Goal: Book appointment/travel/reservation

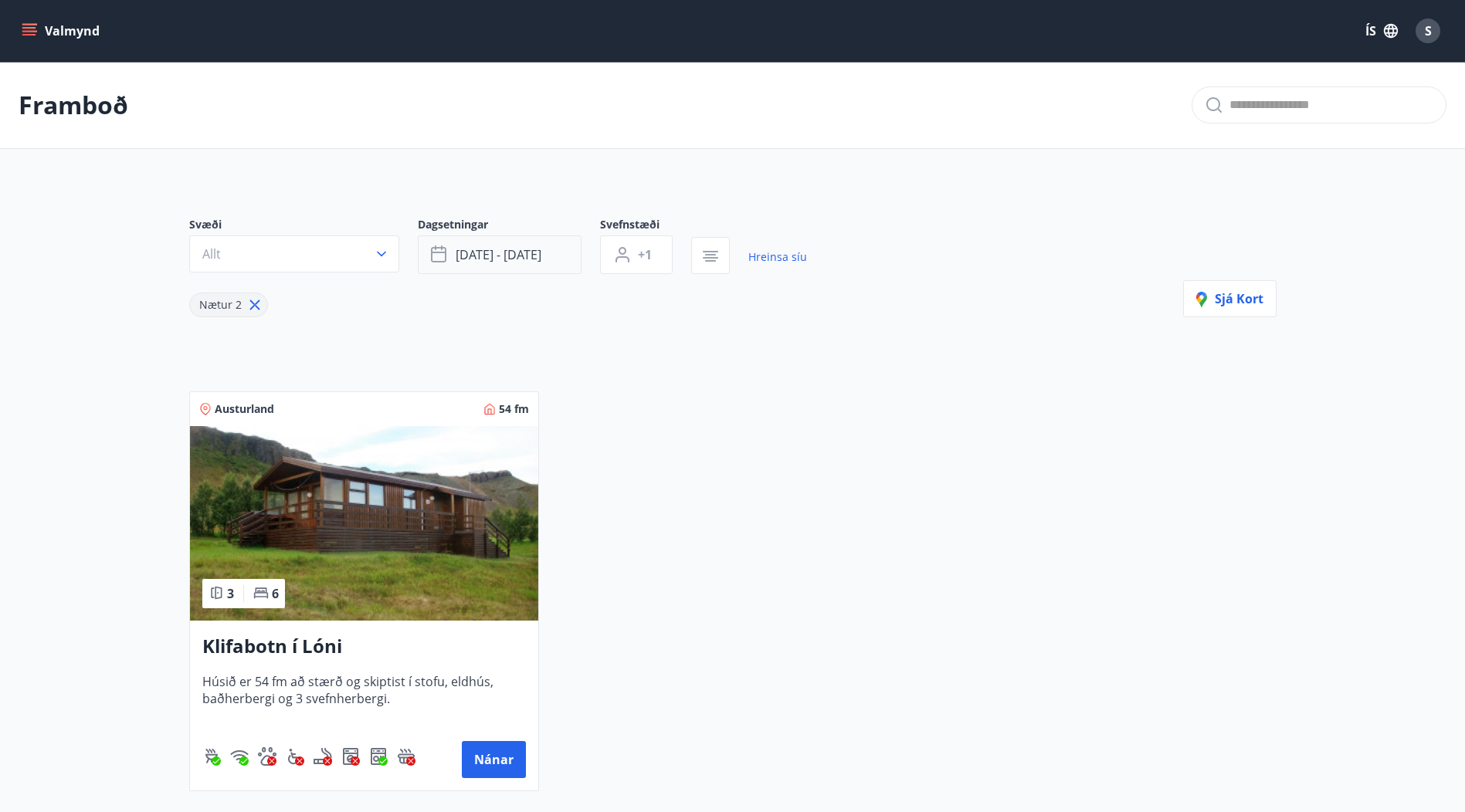
click at [507, 256] on span "[DATE] - [DATE]" at bounding box center [498, 255] width 85 height 17
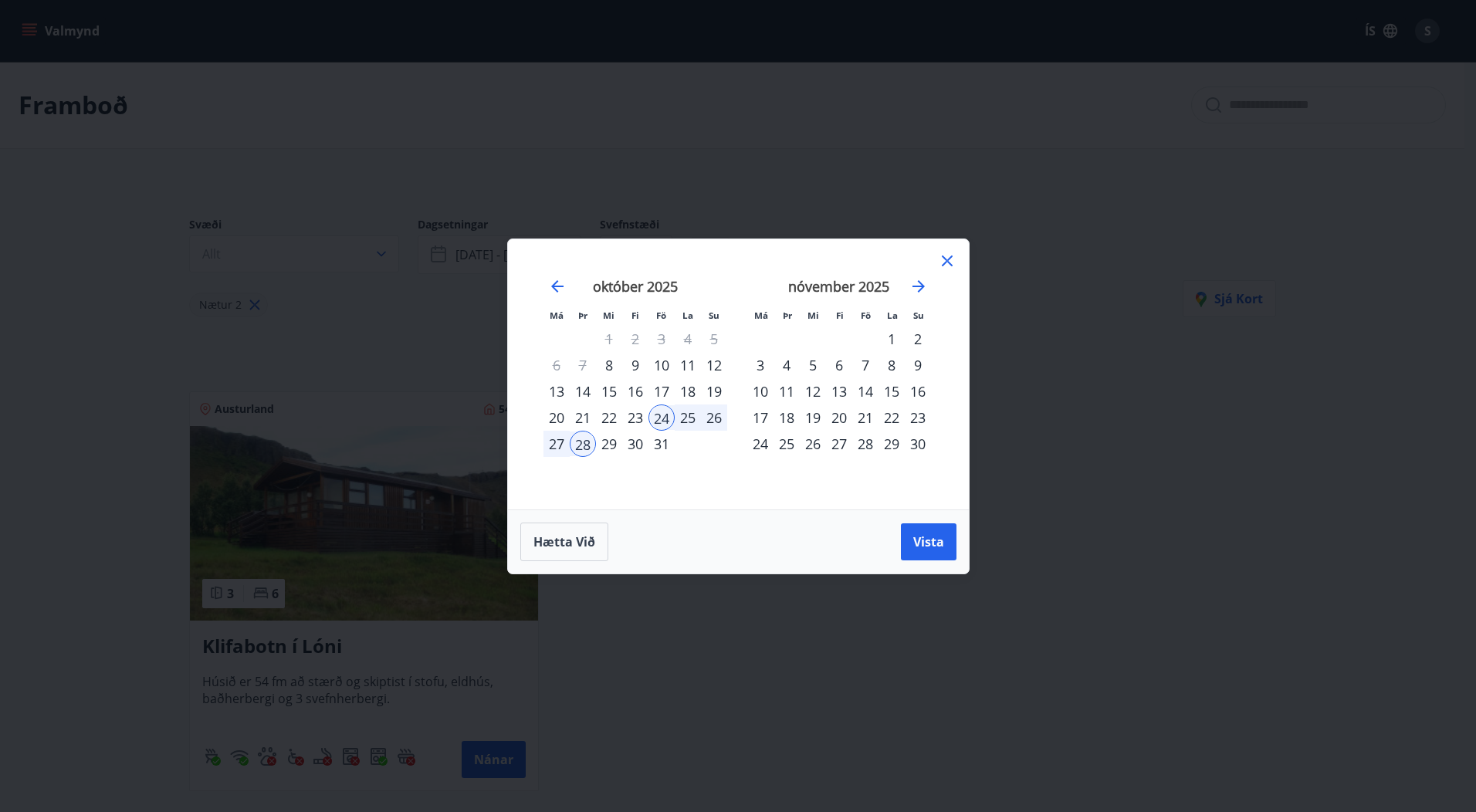
click at [658, 419] on div "24" at bounding box center [661, 417] width 26 height 26
click at [583, 444] on div "28" at bounding box center [582, 444] width 26 height 26
click at [923, 539] on span "Vista" at bounding box center [928, 542] width 31 height 17
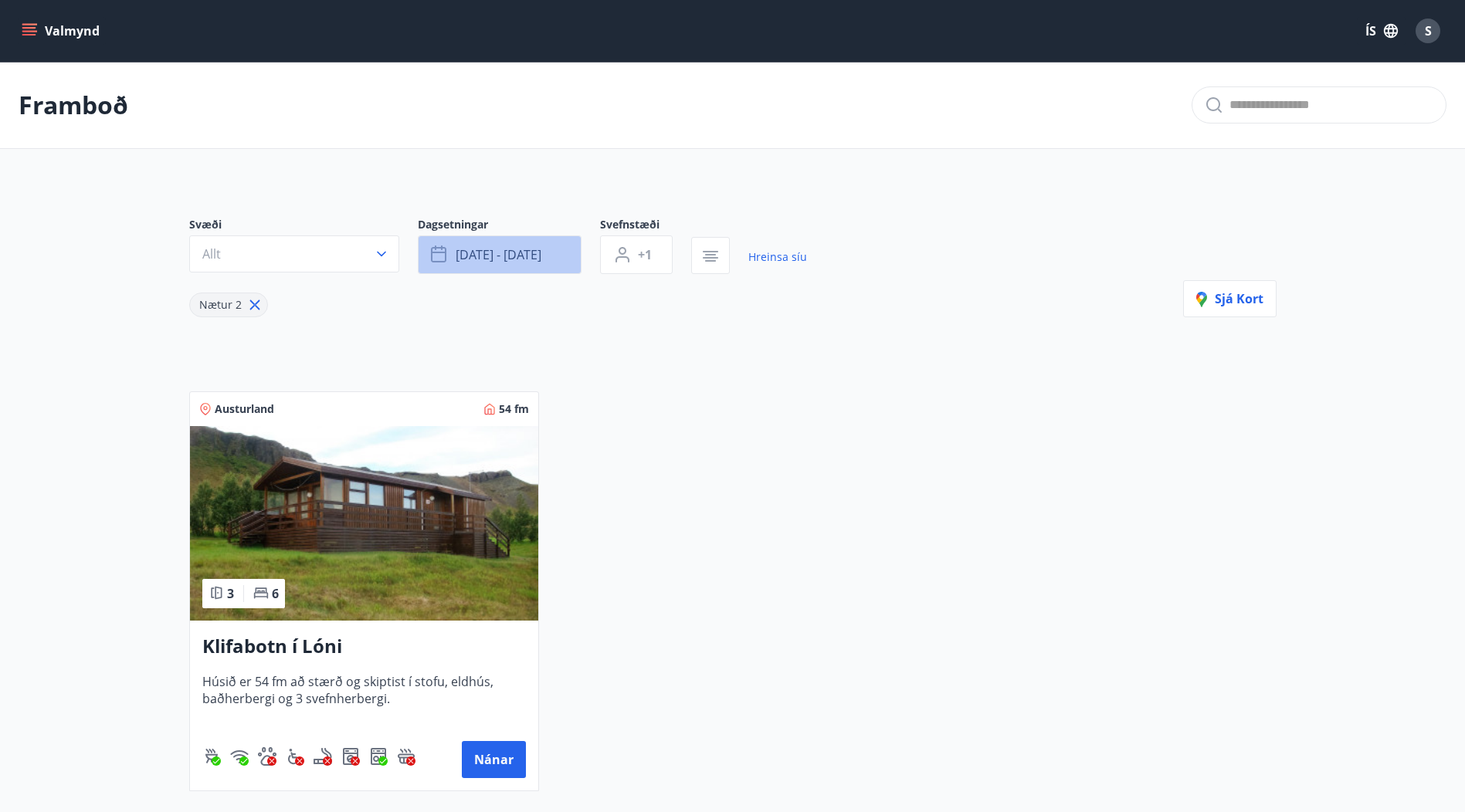
click at [529, 256] on span "[DATE] - [DATE]" at bounding box center [498, 255] width 85 height 17
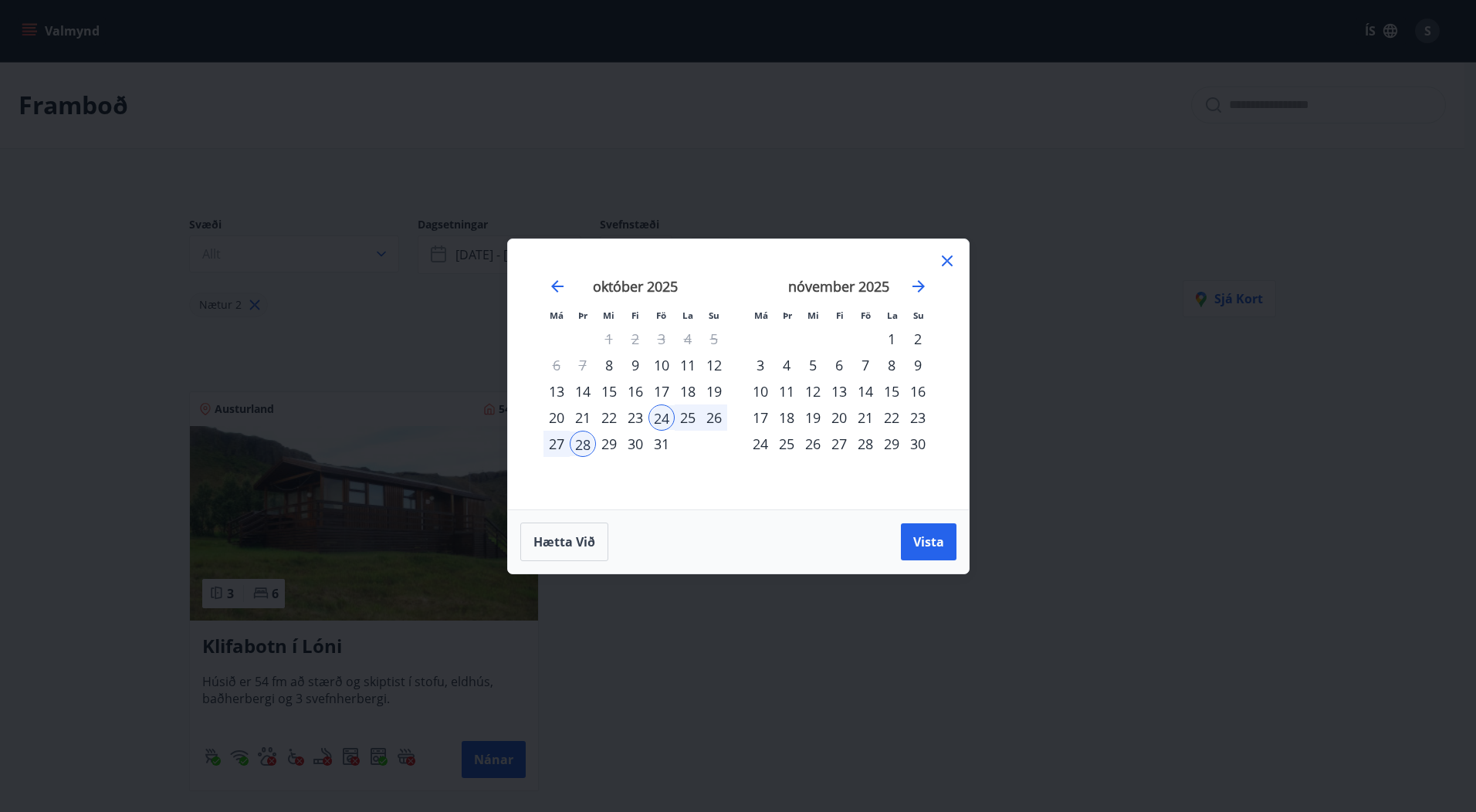
click at [948, 263] on icon at bounding box center [948, 261] width 19 height 19
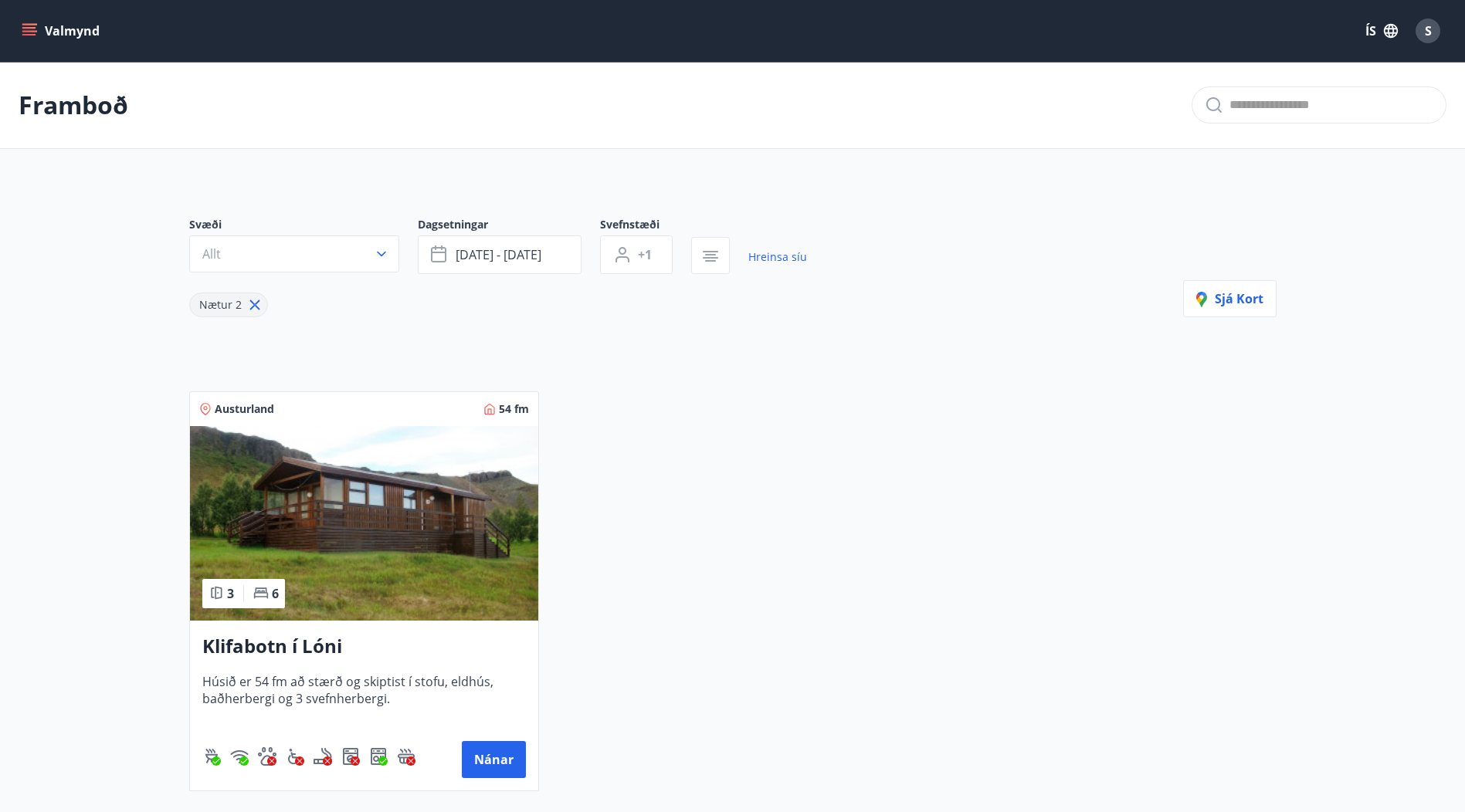
click at [59, 28] on button "Valmynd" at bounding box center [62, 31] width 87 height 27
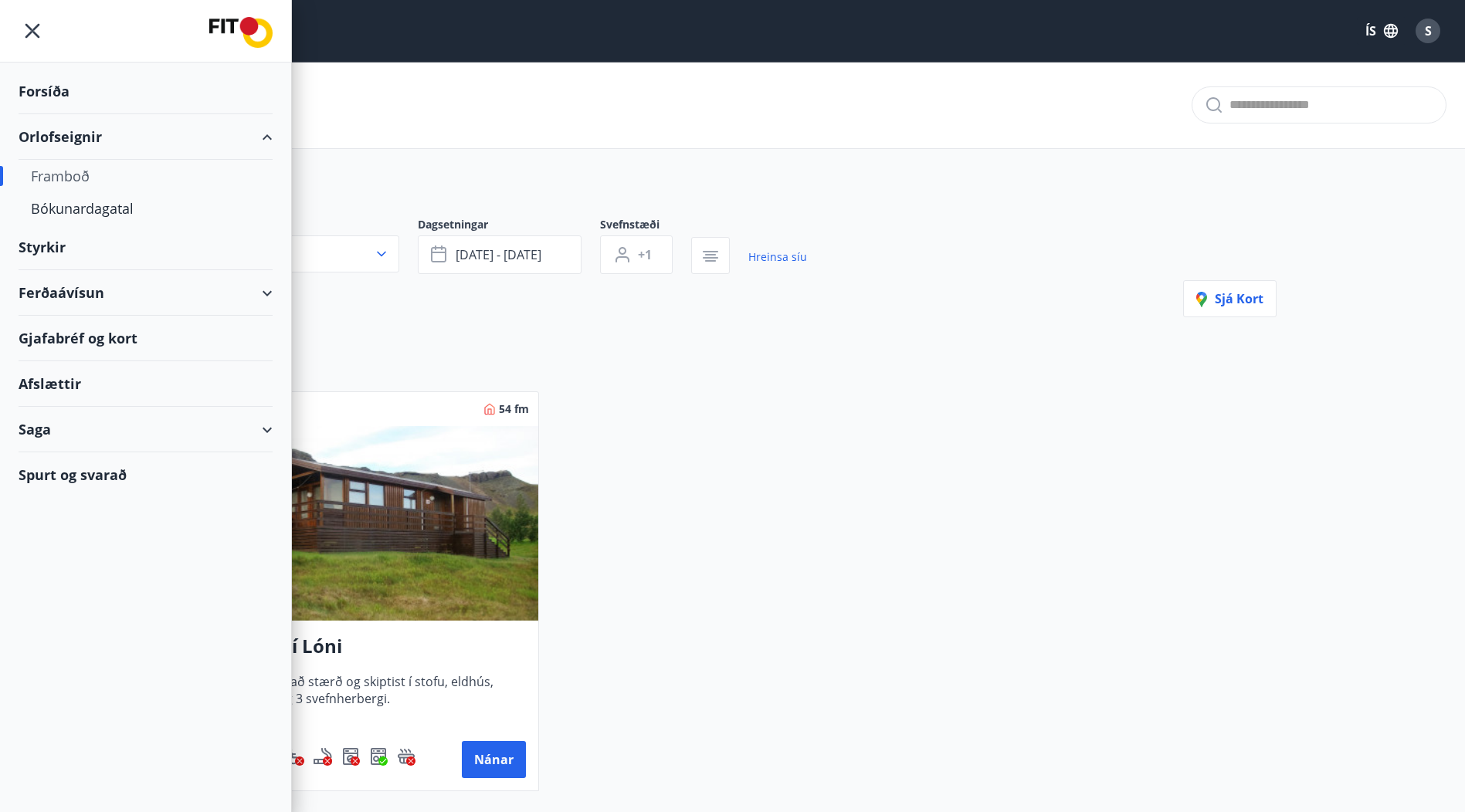
click at [61, 96] on div "Forsíða" at bounding box center [146, 92] width 254 height 45
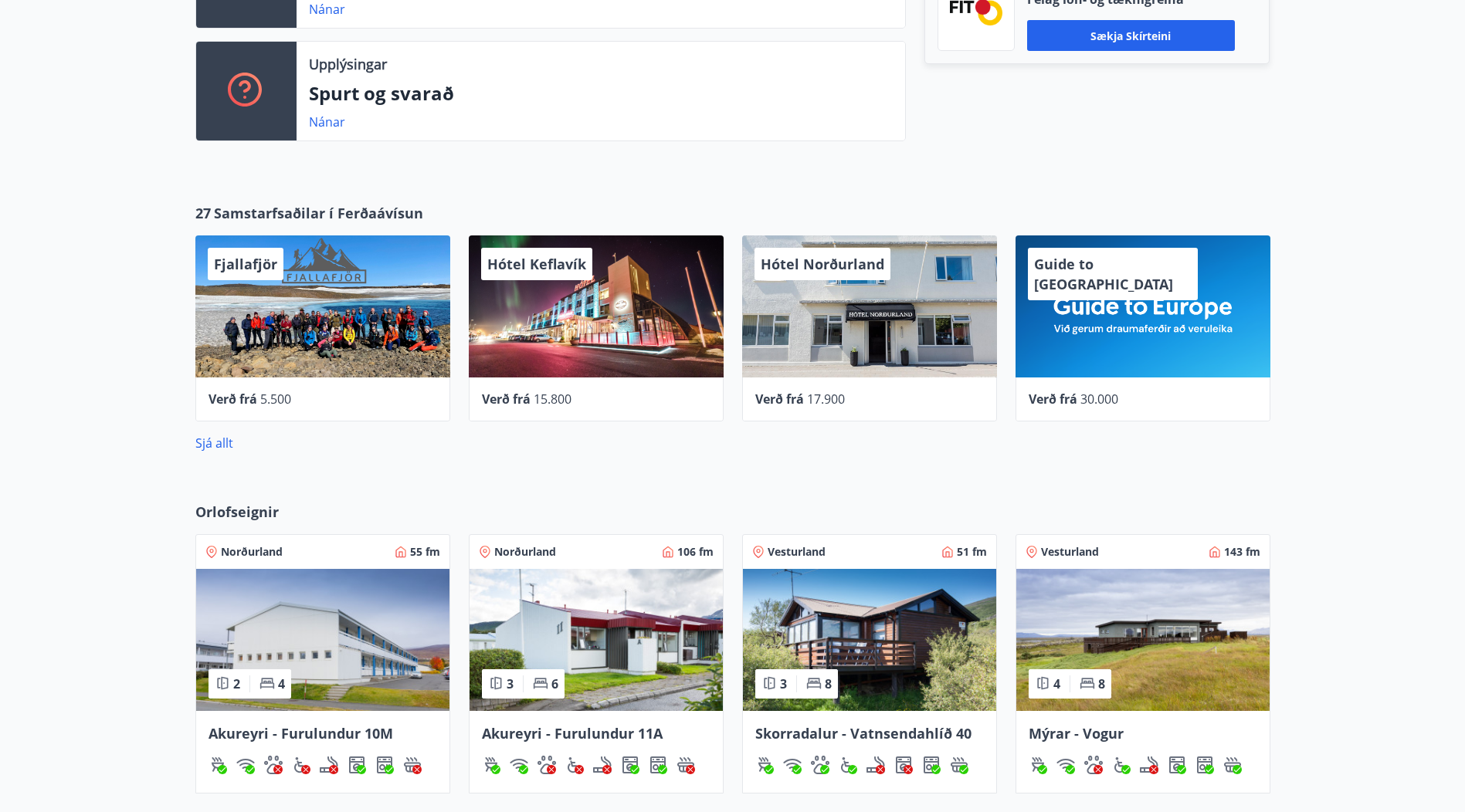
scroll to position [926, 0]
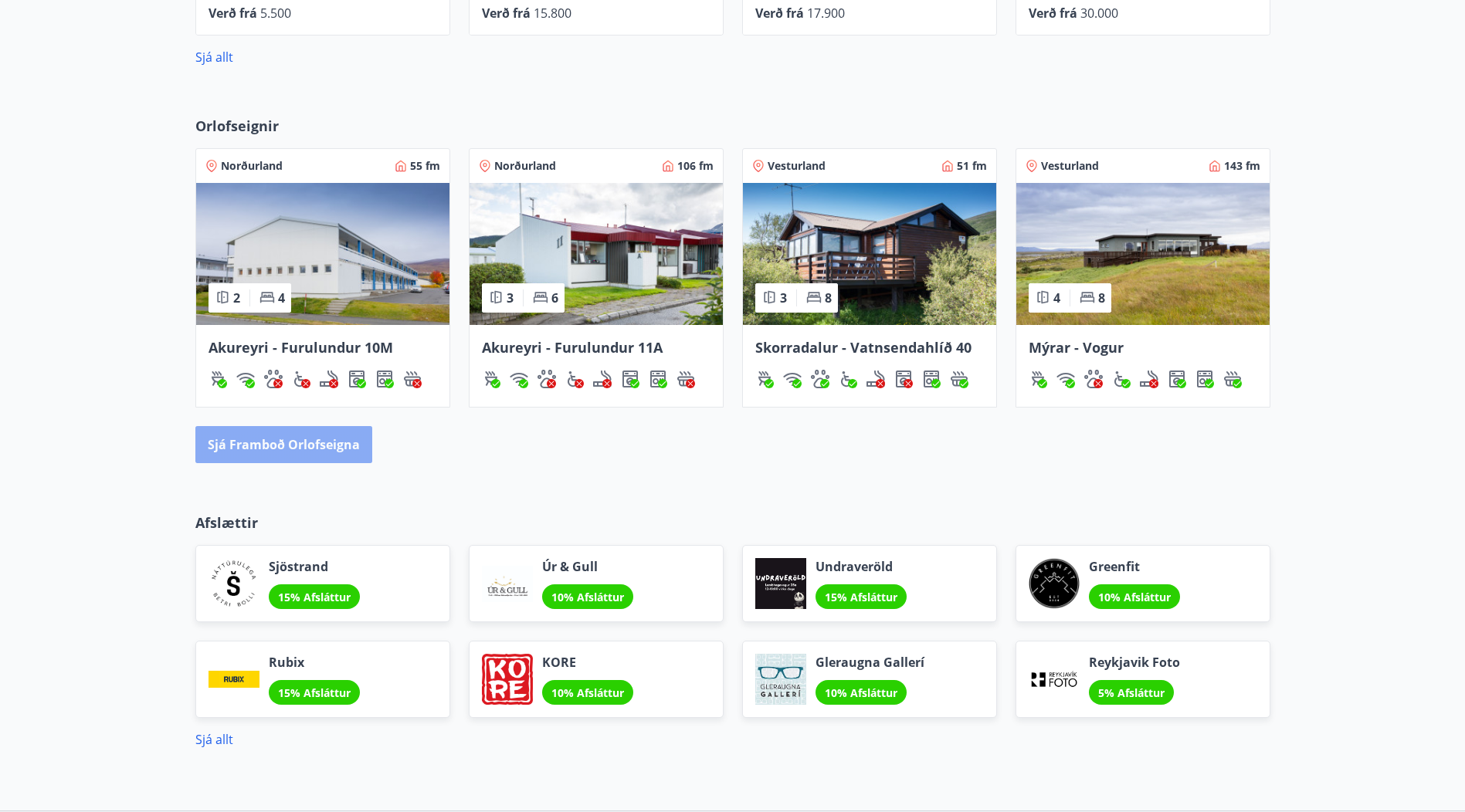
click at [321, 443] on button "Sjá framboð orlofseigna" at bounding box center [284, 444] width 177 height 37
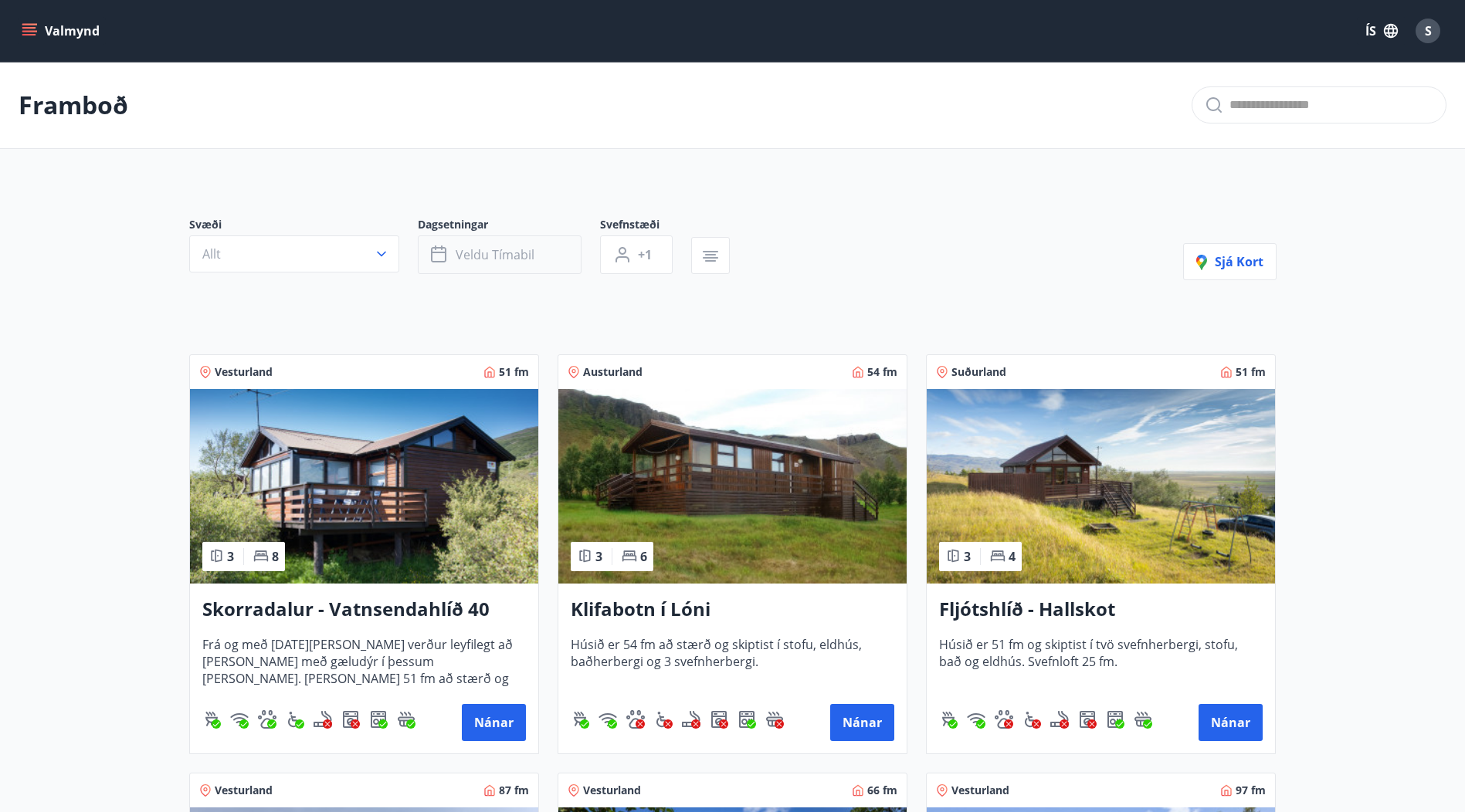
click at [476, 254] on span "Veldu tímabil" at bounding box center [495, 255] width 78 height 17
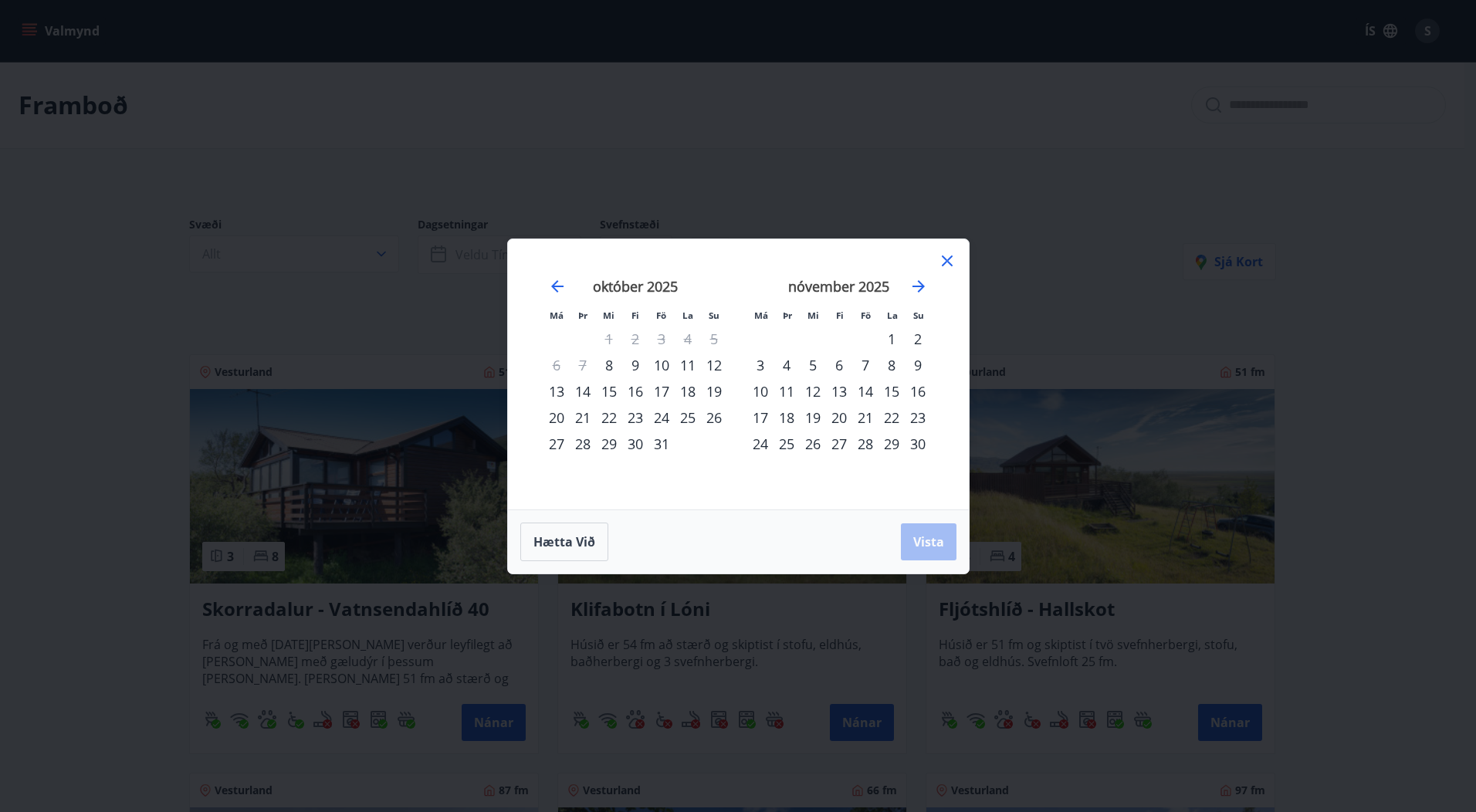
drag, startPoint x: 663, startPoint y: 414, endPoint x: 625, endPoint y: 426, distance: 39.8
click at [663, 415] on div "24" at bounding box center [661, 417] width 26 height 26
click at [585, 439] on div "28" at bounding box center [582, 444] width 26 height 26
click at [927, 547] on span "Vista" at bounding box center [928, 542] width 31 height 17
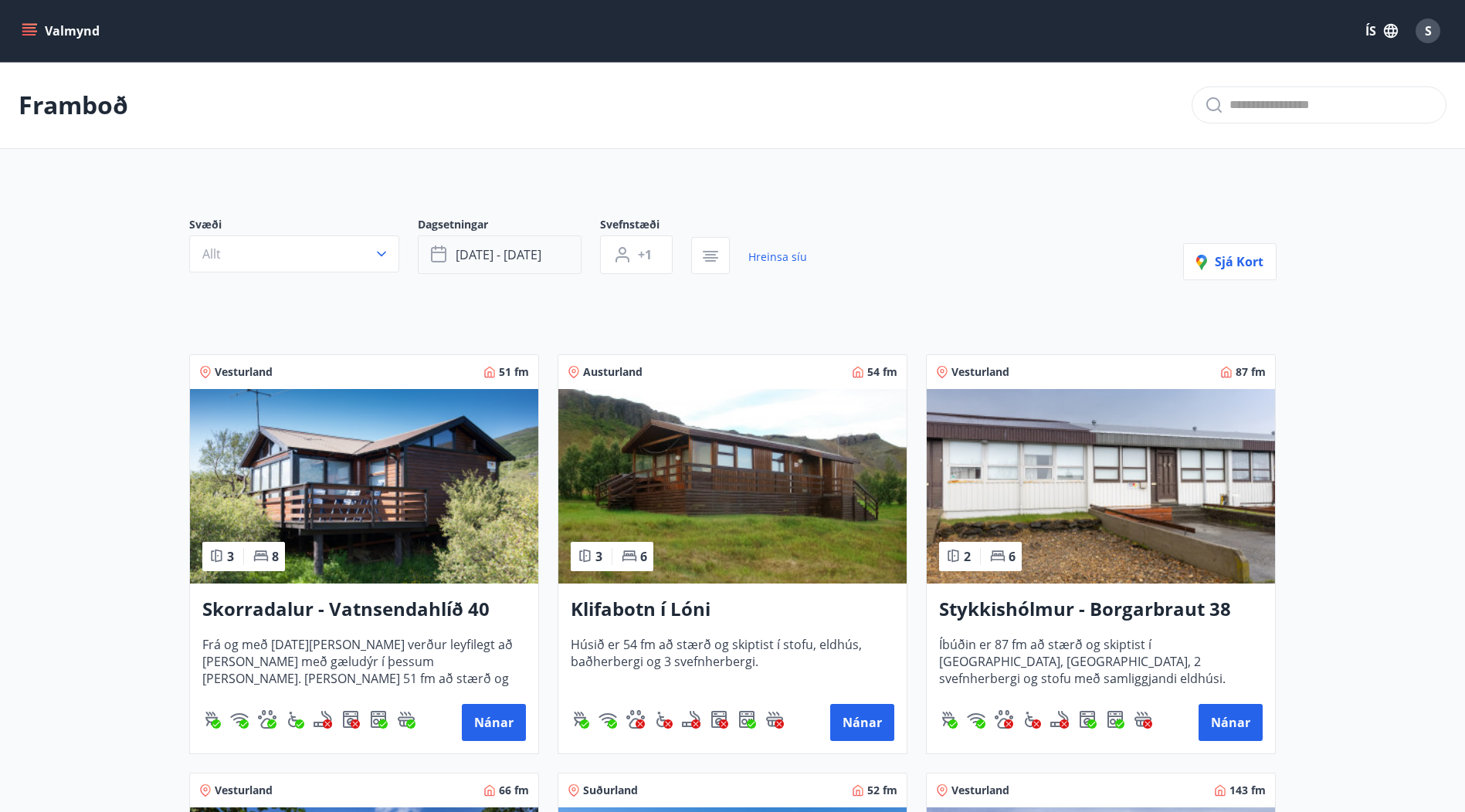
click at [552, 255] on button "[DATE] - [DATE]" at bounding box center [500, 254] width 164 height 38
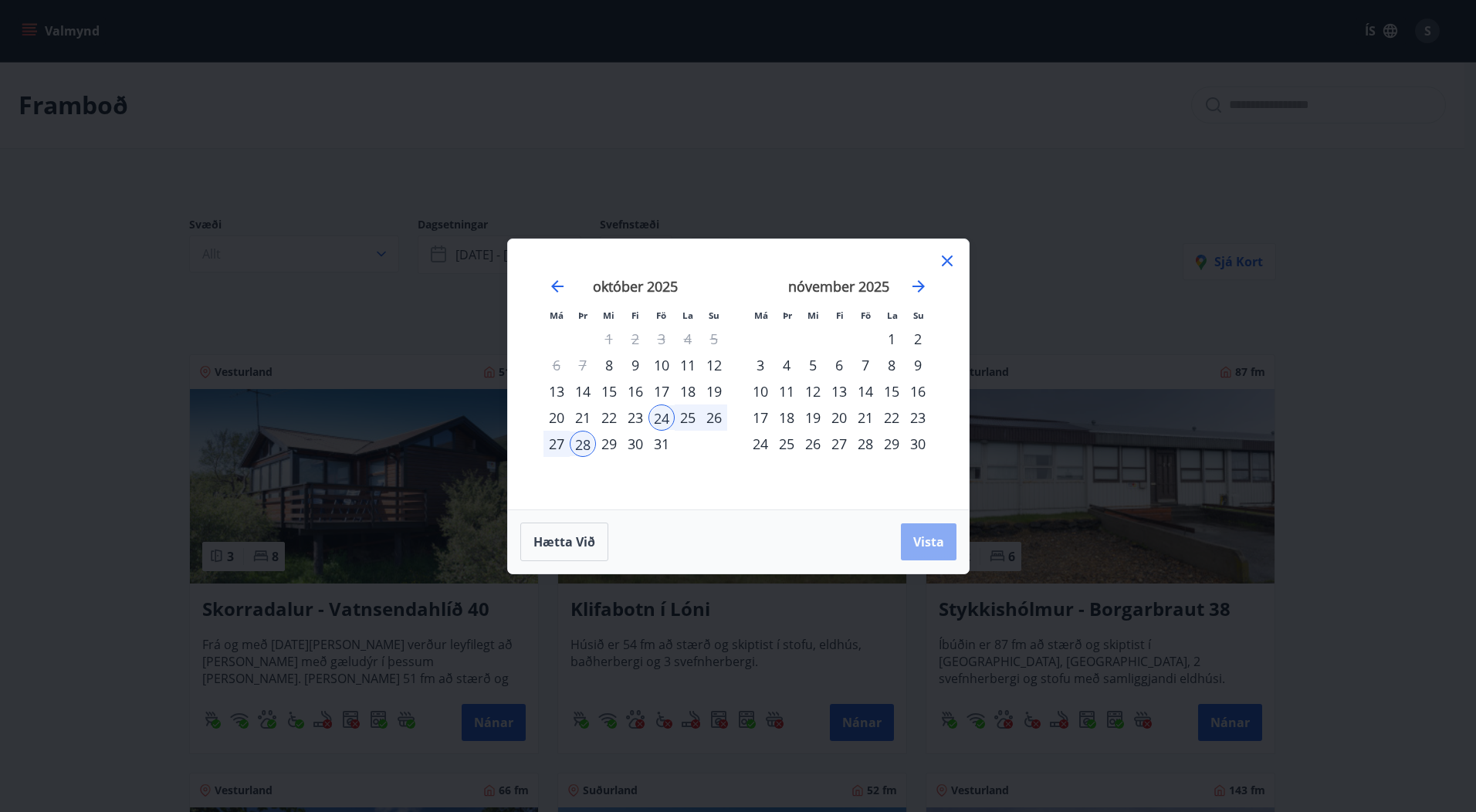
click at [936, 537] on span "Vista" at bounding box center [928, 542] width 31 height 17
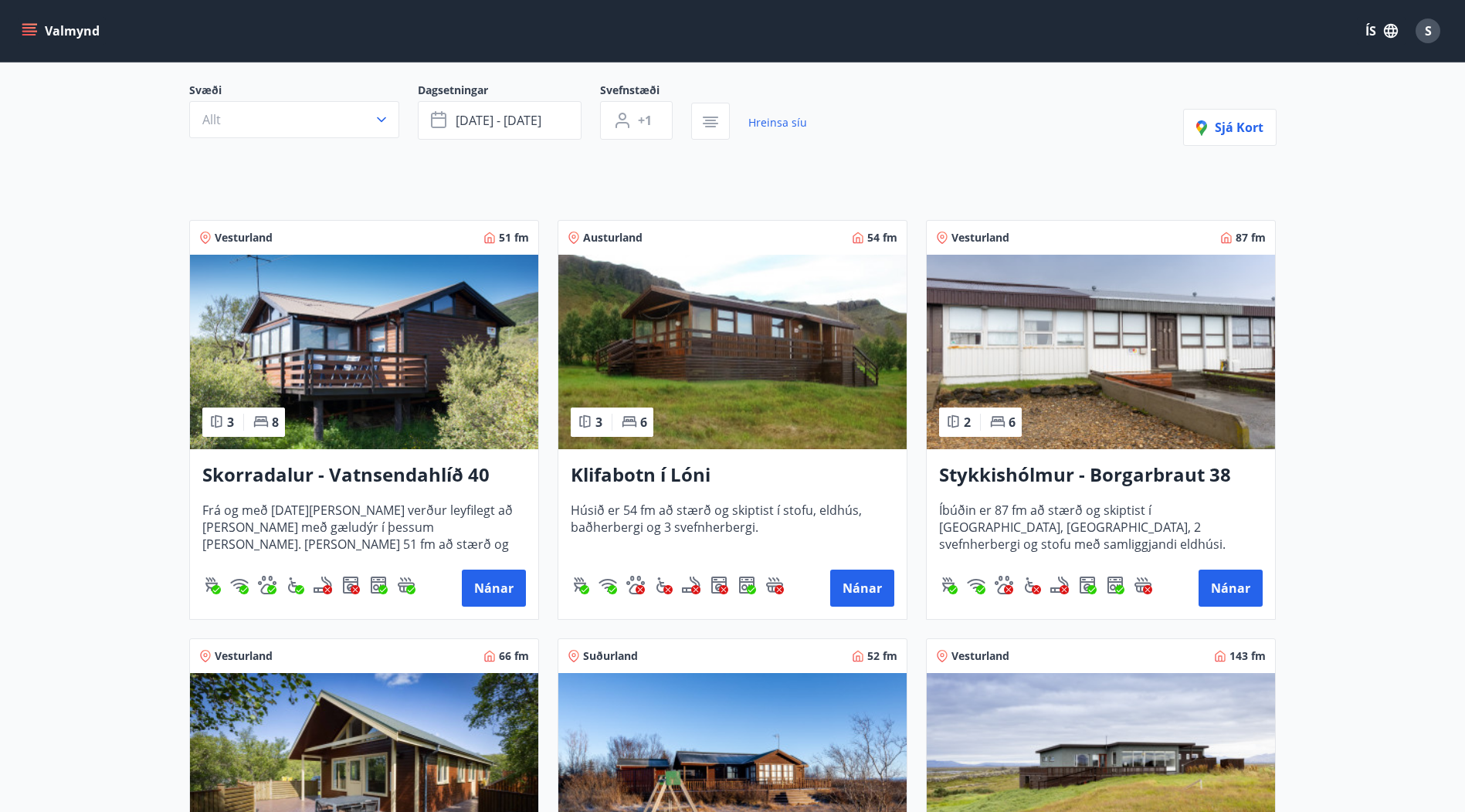
scroll to position [386, 0]
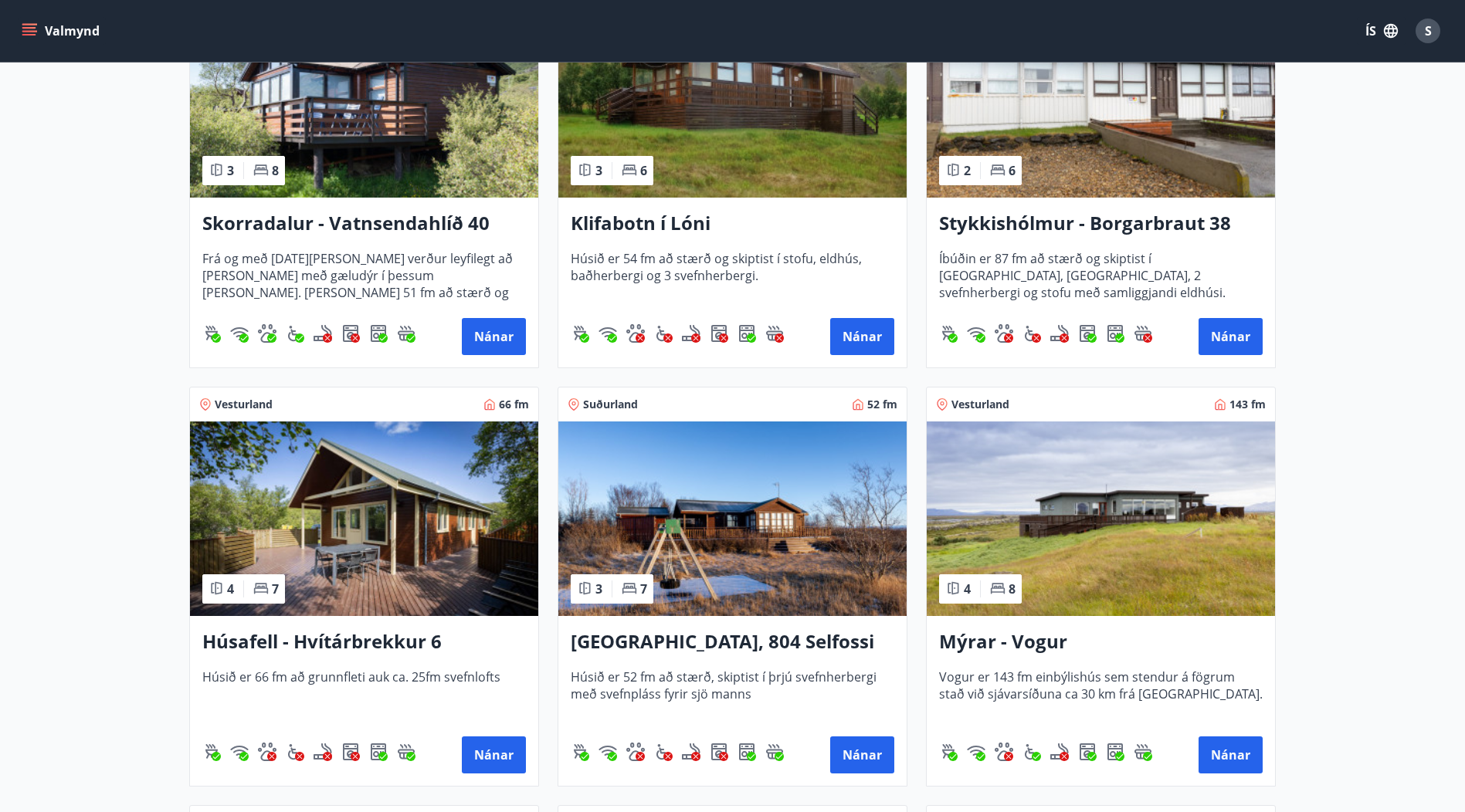
click at [365, 642] on h3 "Húsafell - Hvítárbrekkur 6" at bounding box center [364, 642] width 324 height 27
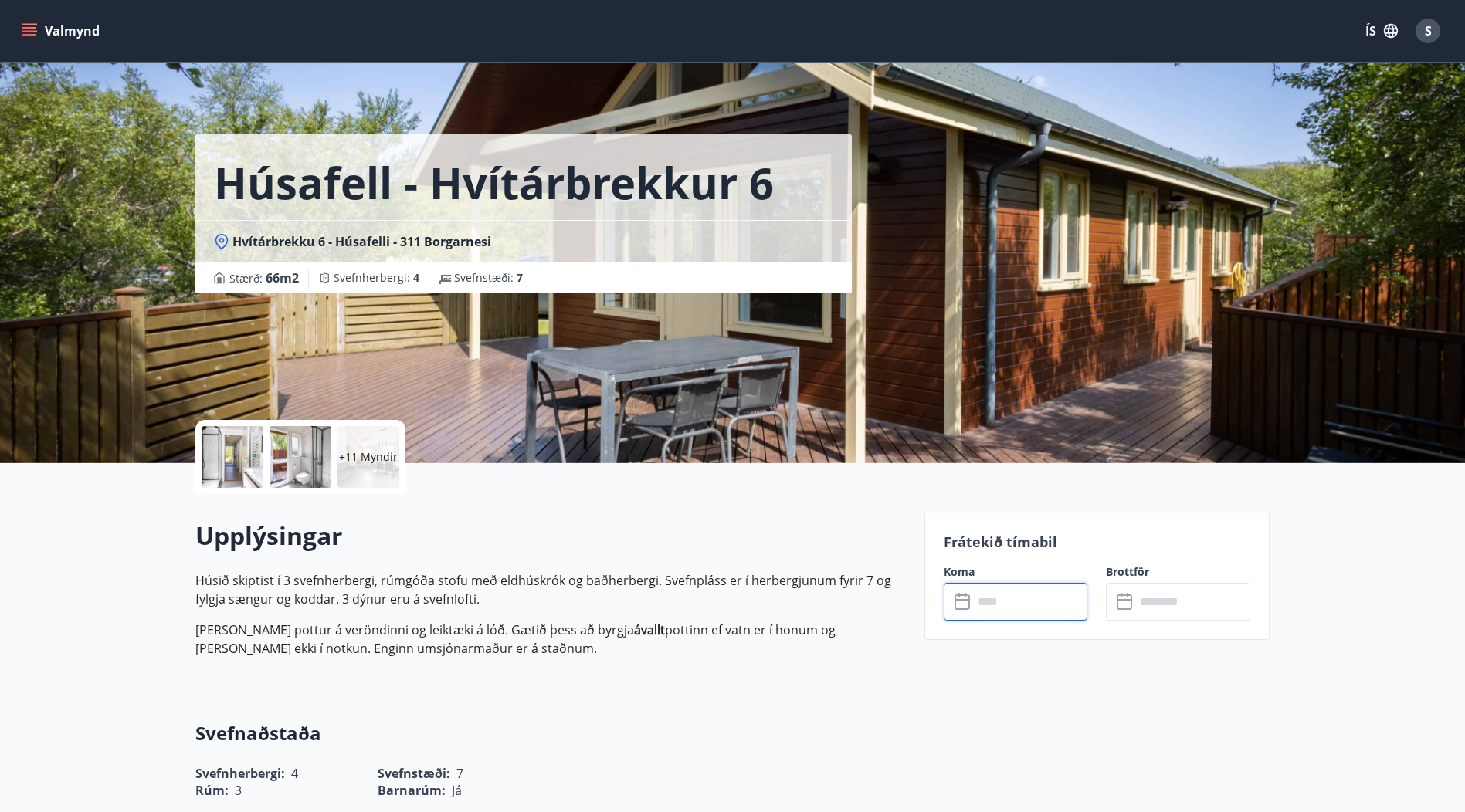
click at [995, 592] on input "text" at bounding box center [1031, 602] width 115 height 38
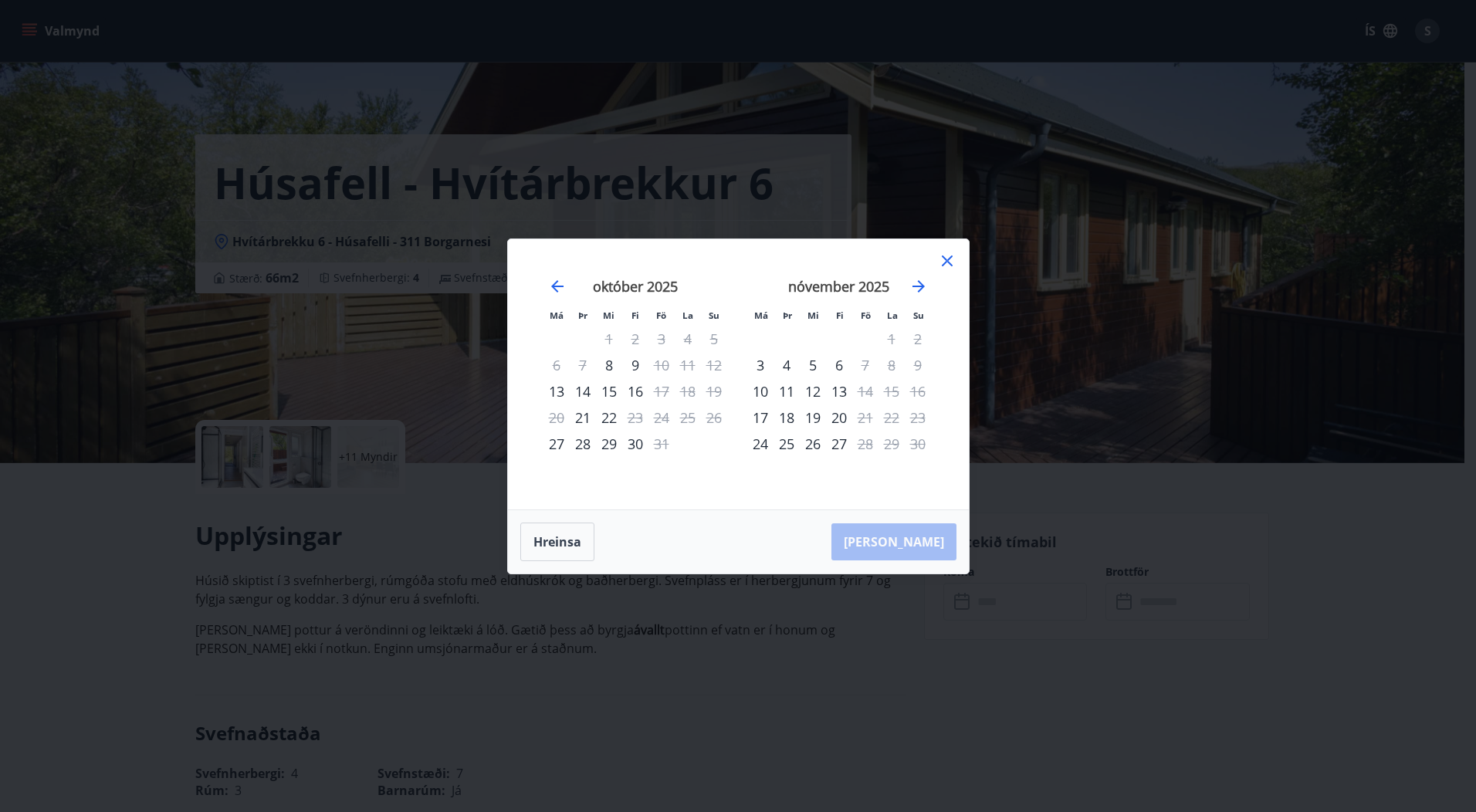
click at [948, 262] on icon at bounding box center [948, 261] width 11 height 11
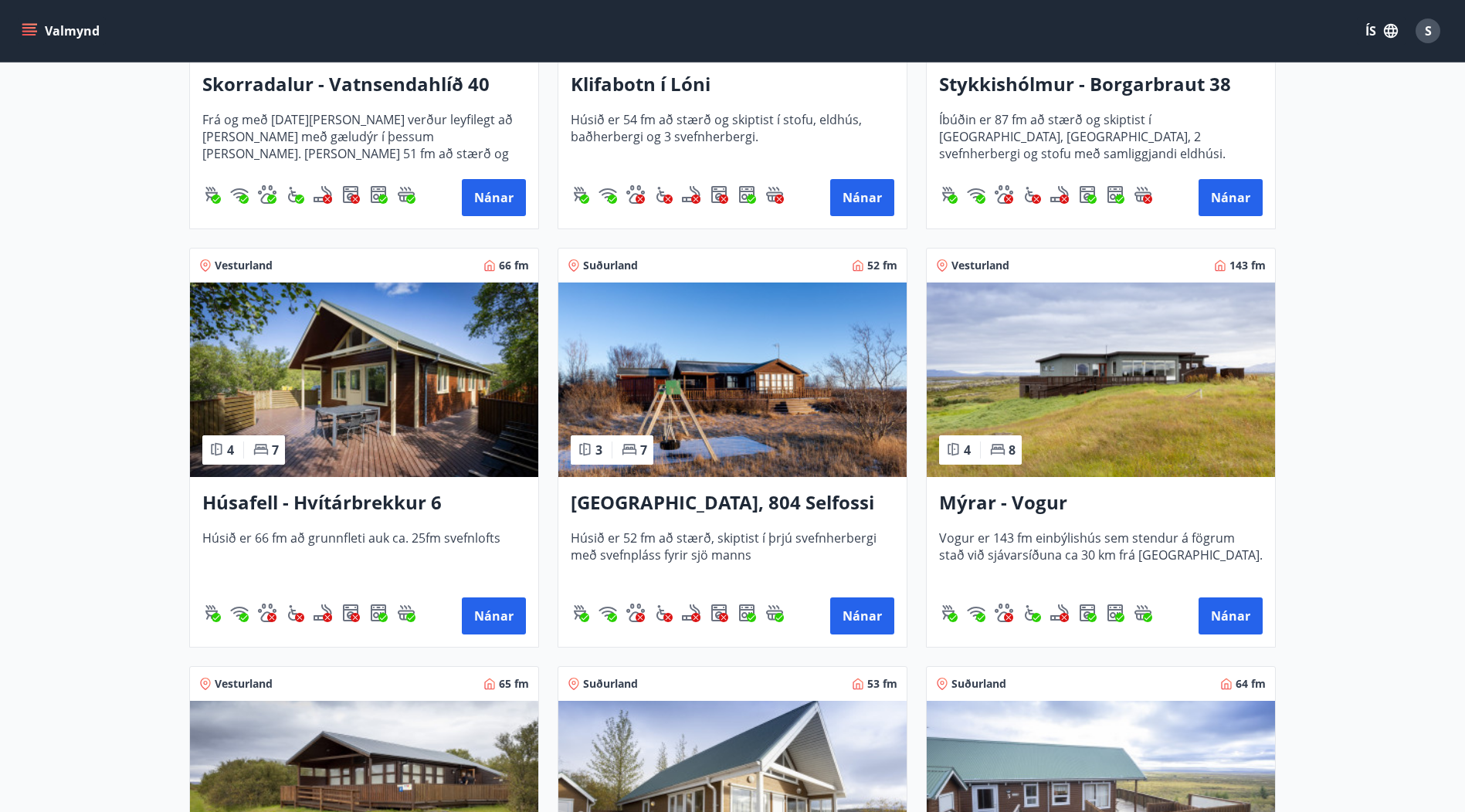
scroll to position [540, 0]
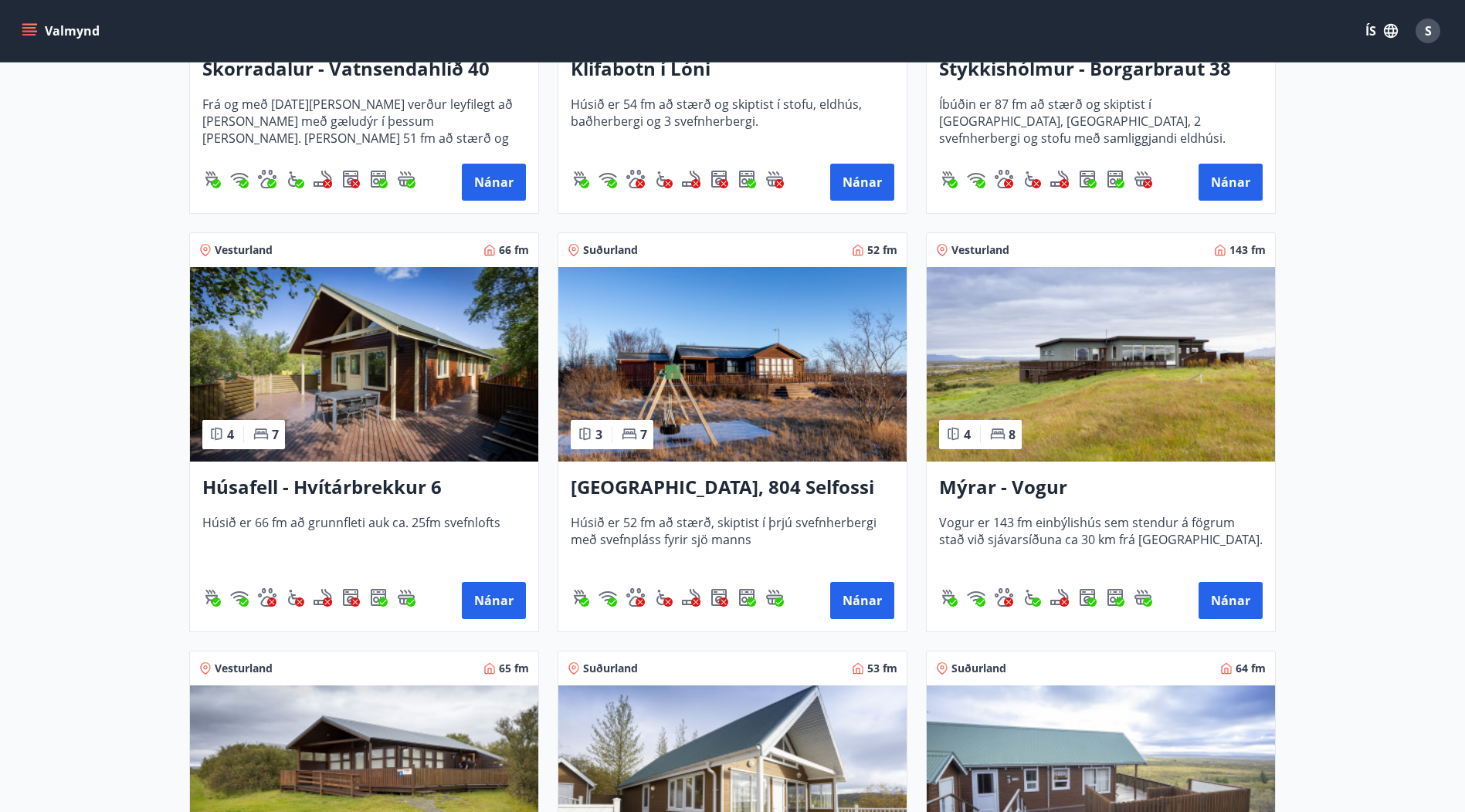
click at [745, 486] on h3 "[GEOGRAPHIC_DATA], 804 Selfossi" at bounding box center [732, 488] width 324 height 27
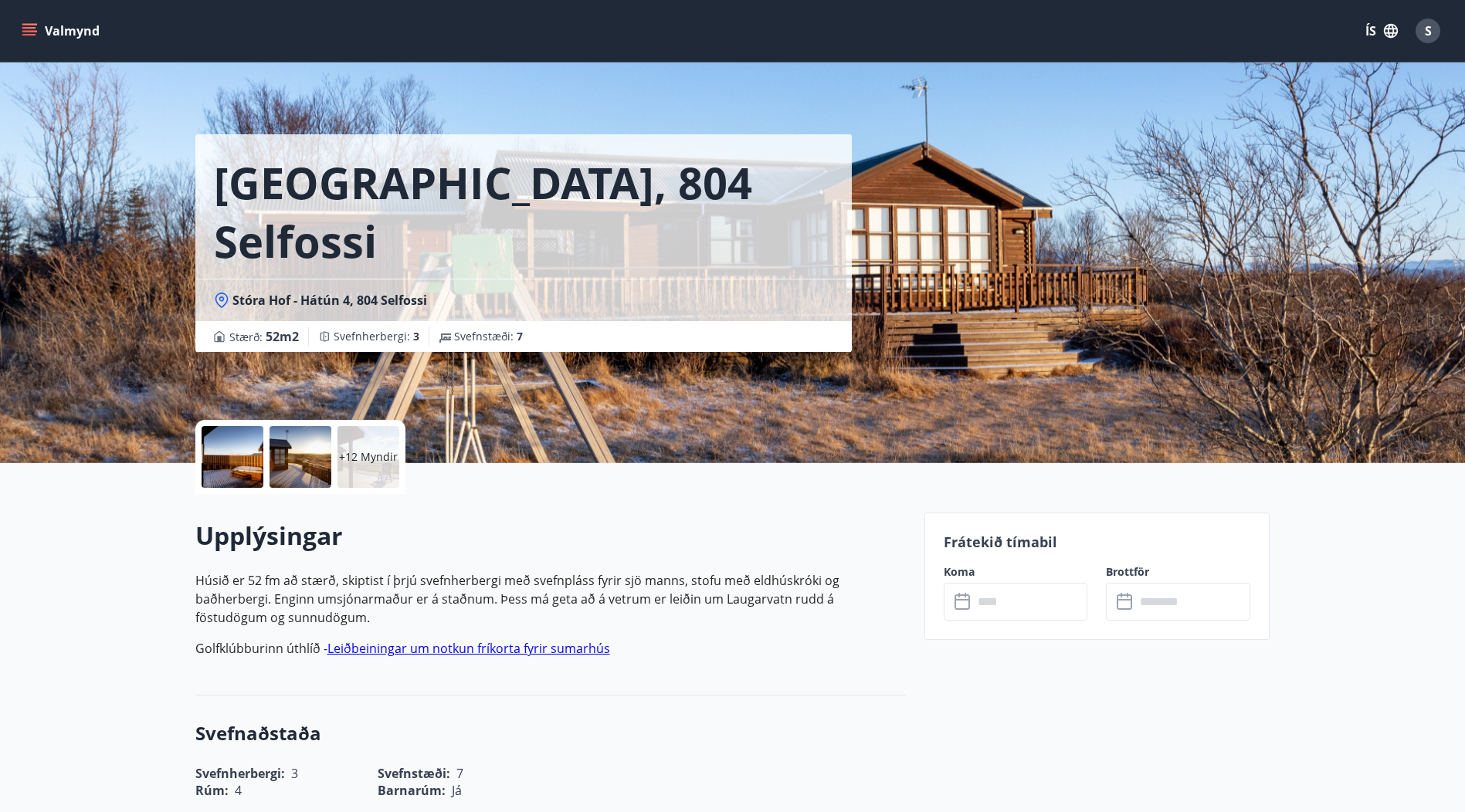
click at [1020, 593] on input "text" at bounding box center [1031, 602] width 115 height 38
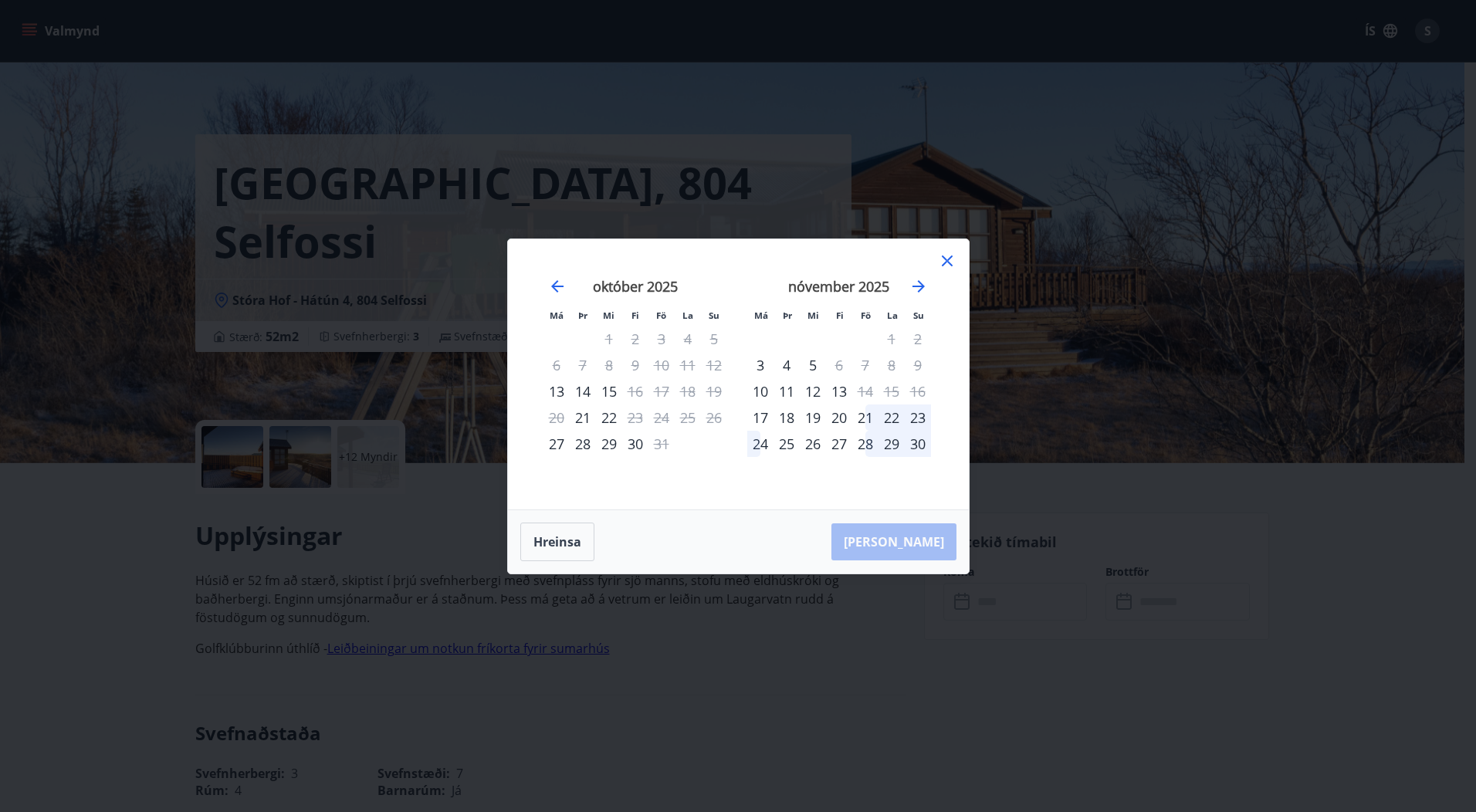
click at [945, 262] on icon at bounding box center [948, 261] width 11 height 11
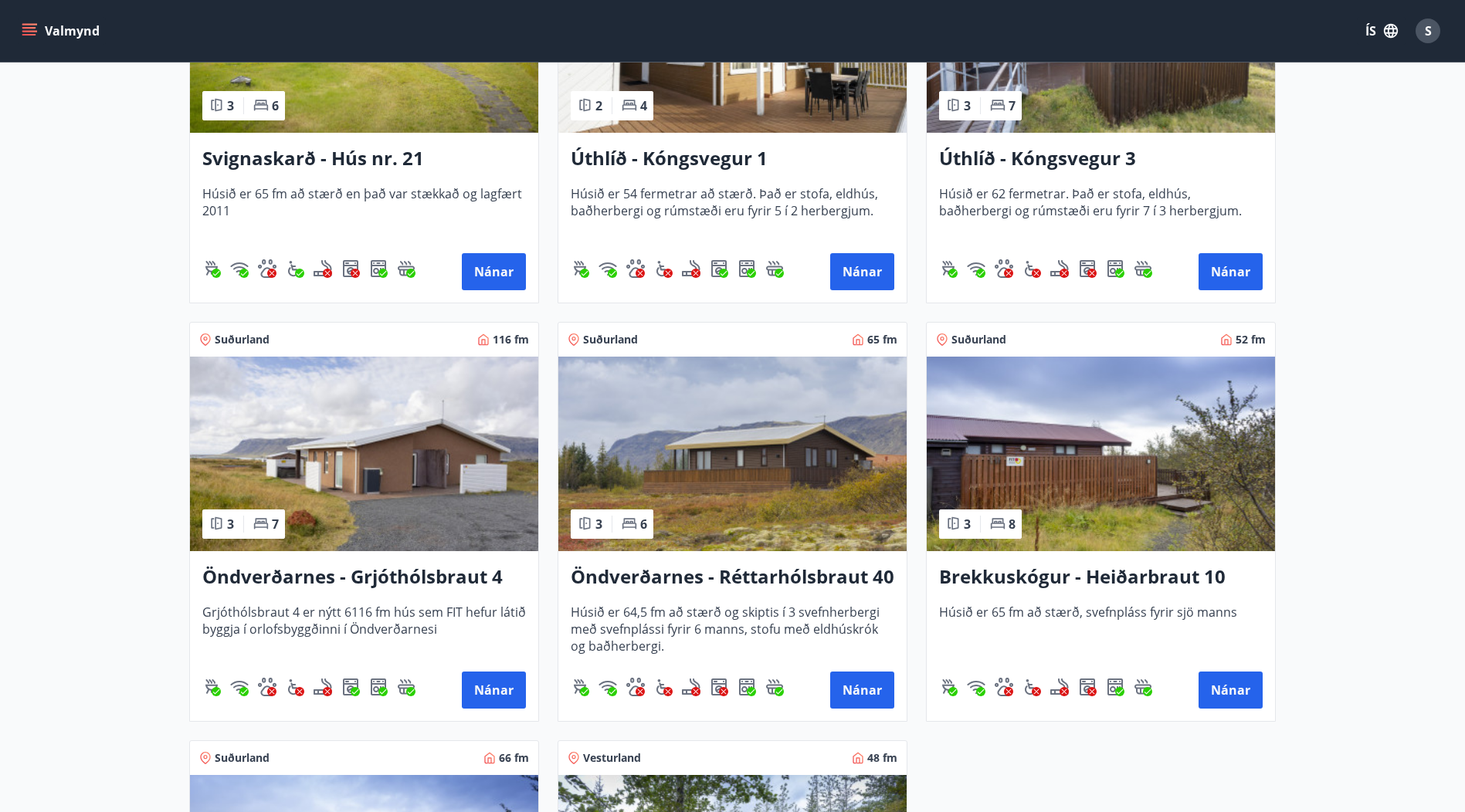
scroll to position [1279, 0]
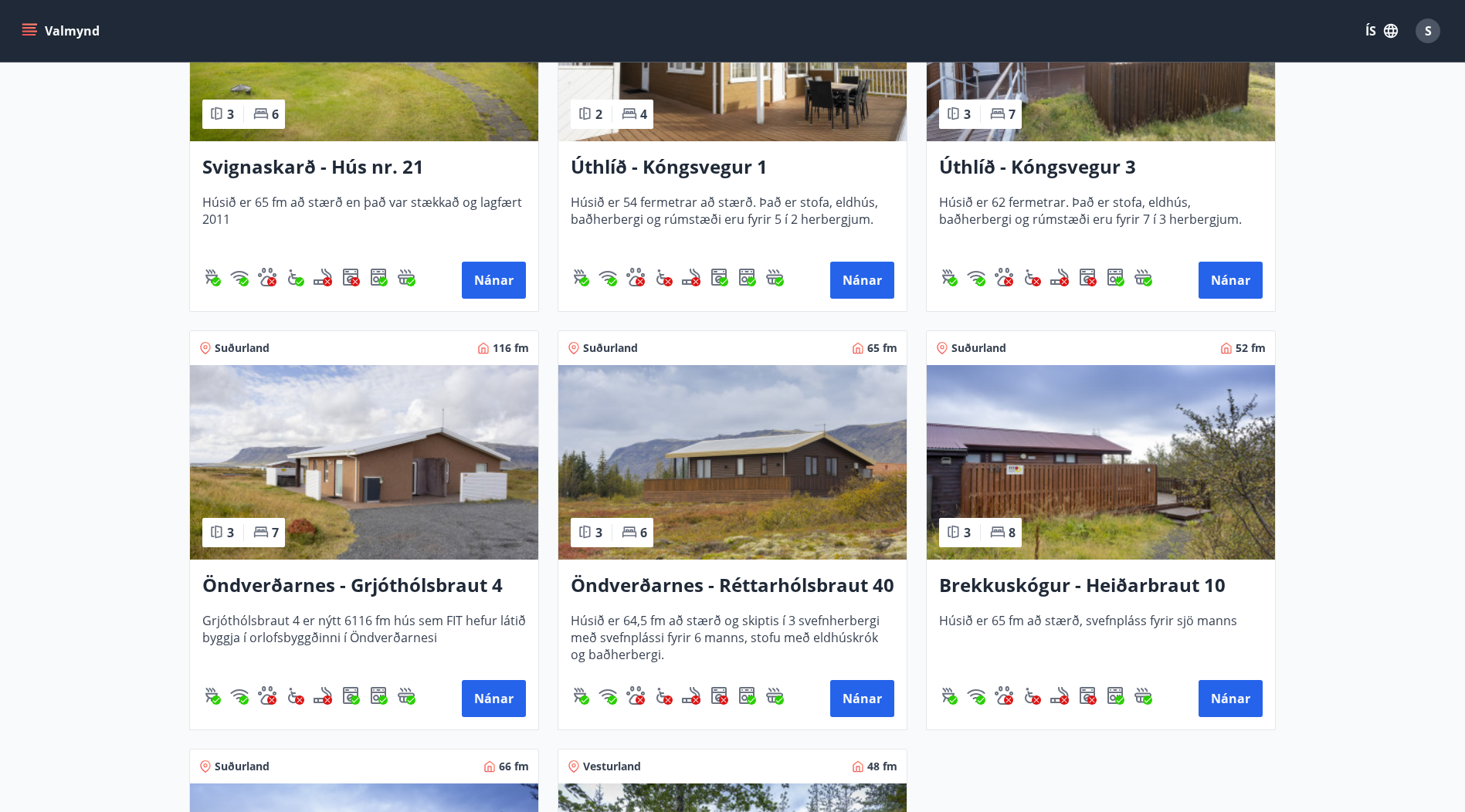
click at [416, 584] on h3 "Öndverðarnes - Grjóthólsbraut 4" at bounding box center [364, 585] width 324 height 27
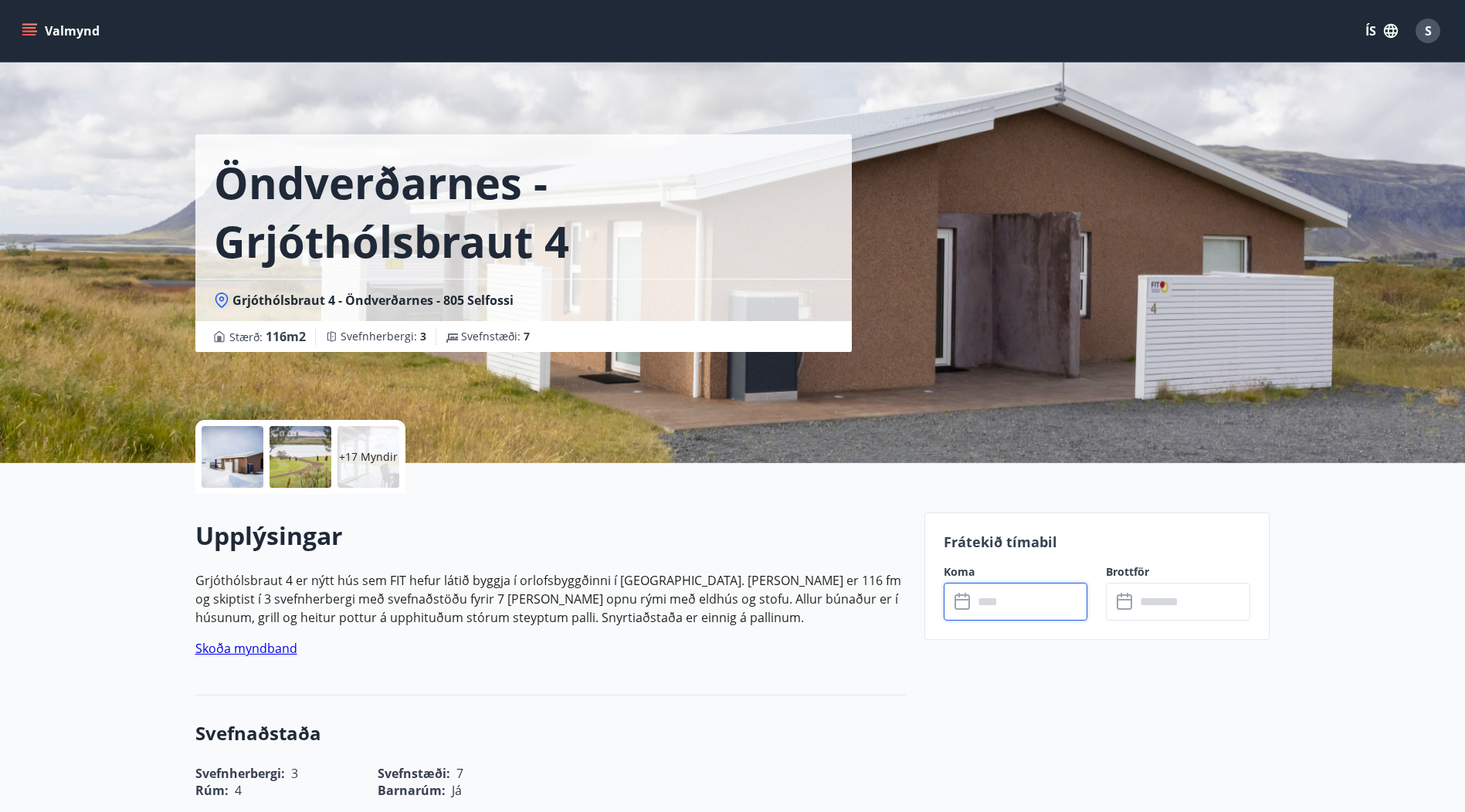
click at [1013, 590] on input "text" at bounding box center [1031, 602] width 115 height 38
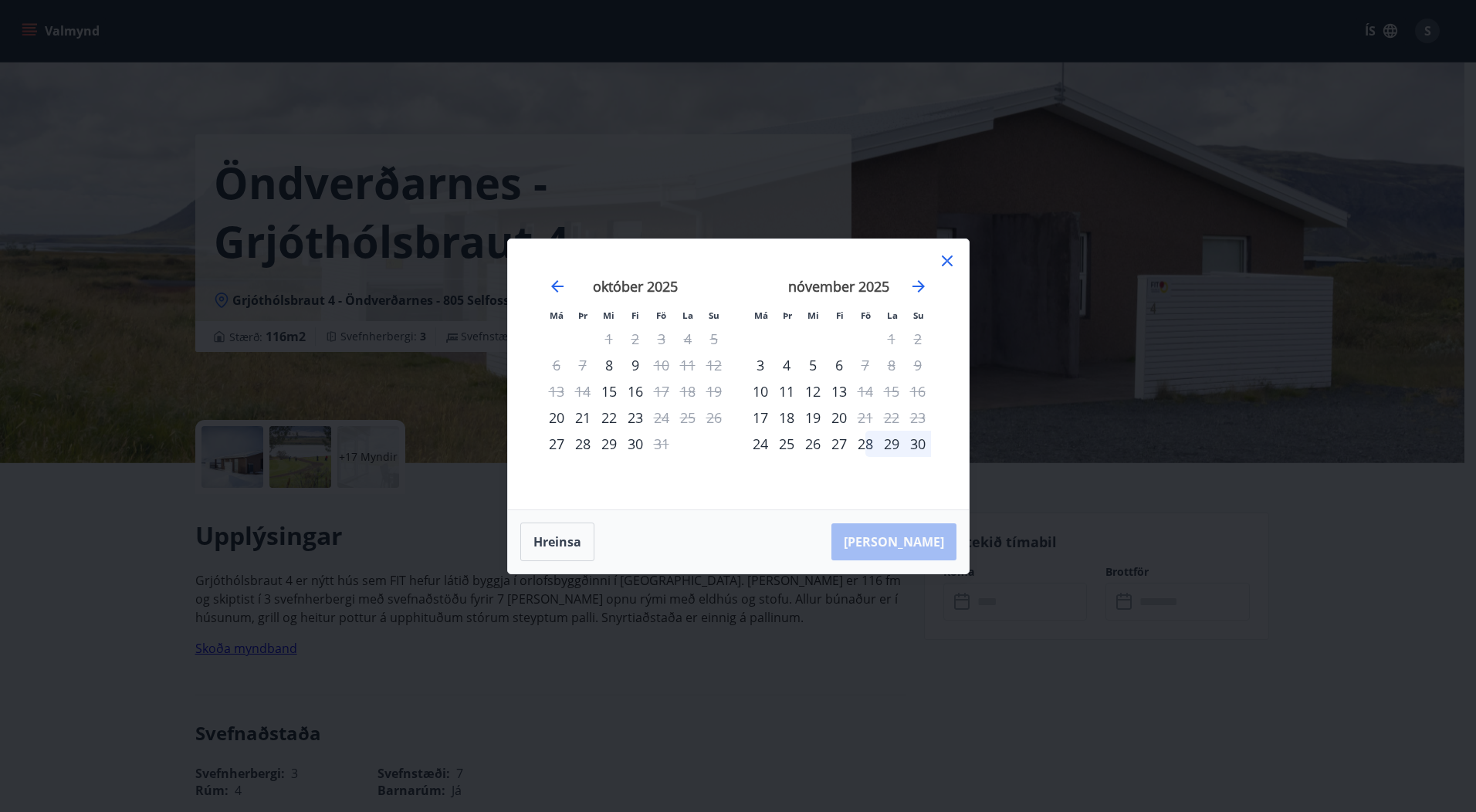
click at [948, 259] on icon at bounding box center [948, 261] width 11 height 11
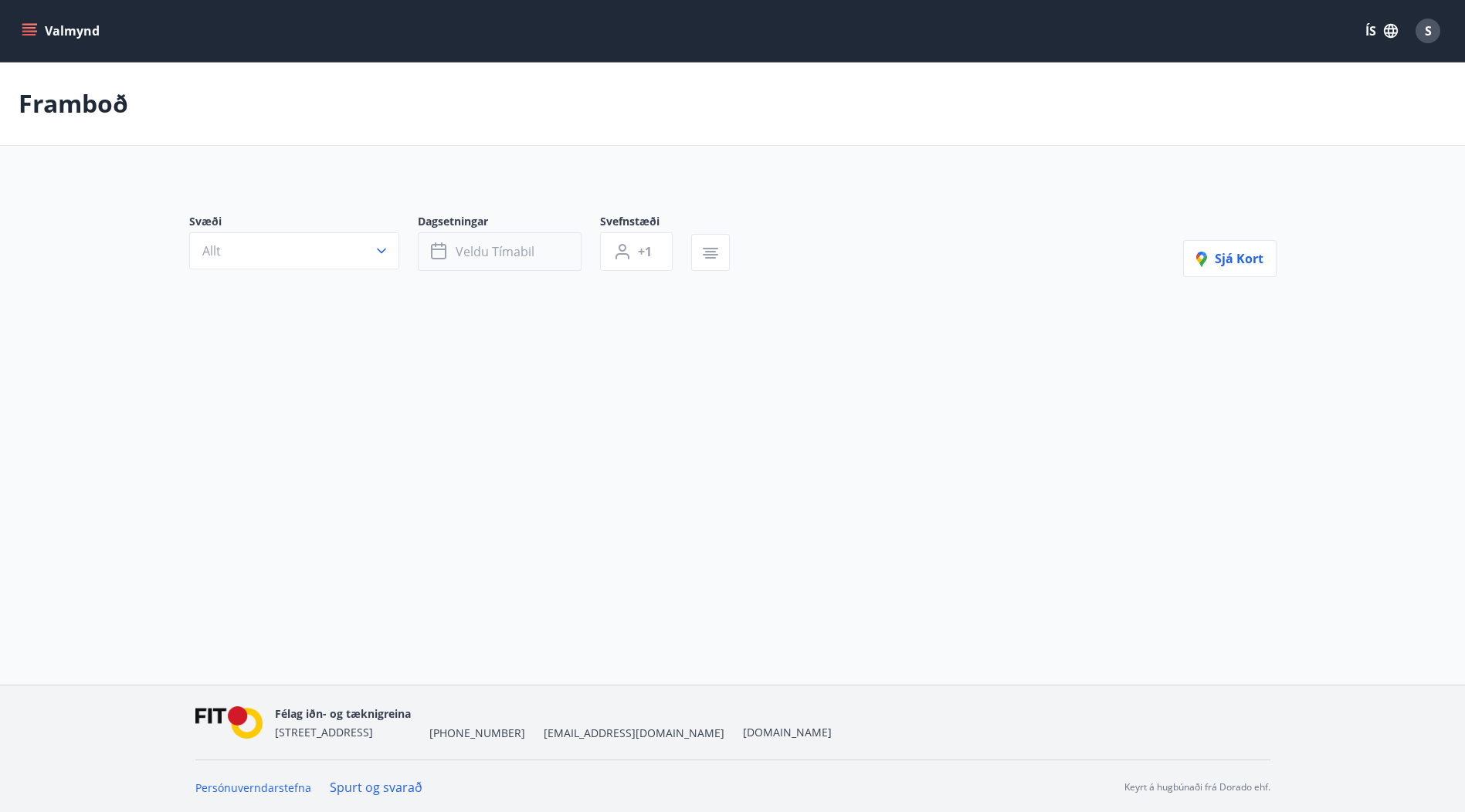
click at [504, 251] on span "Veldu tímabil" at bounding box center [495, 252] width 78 height 17
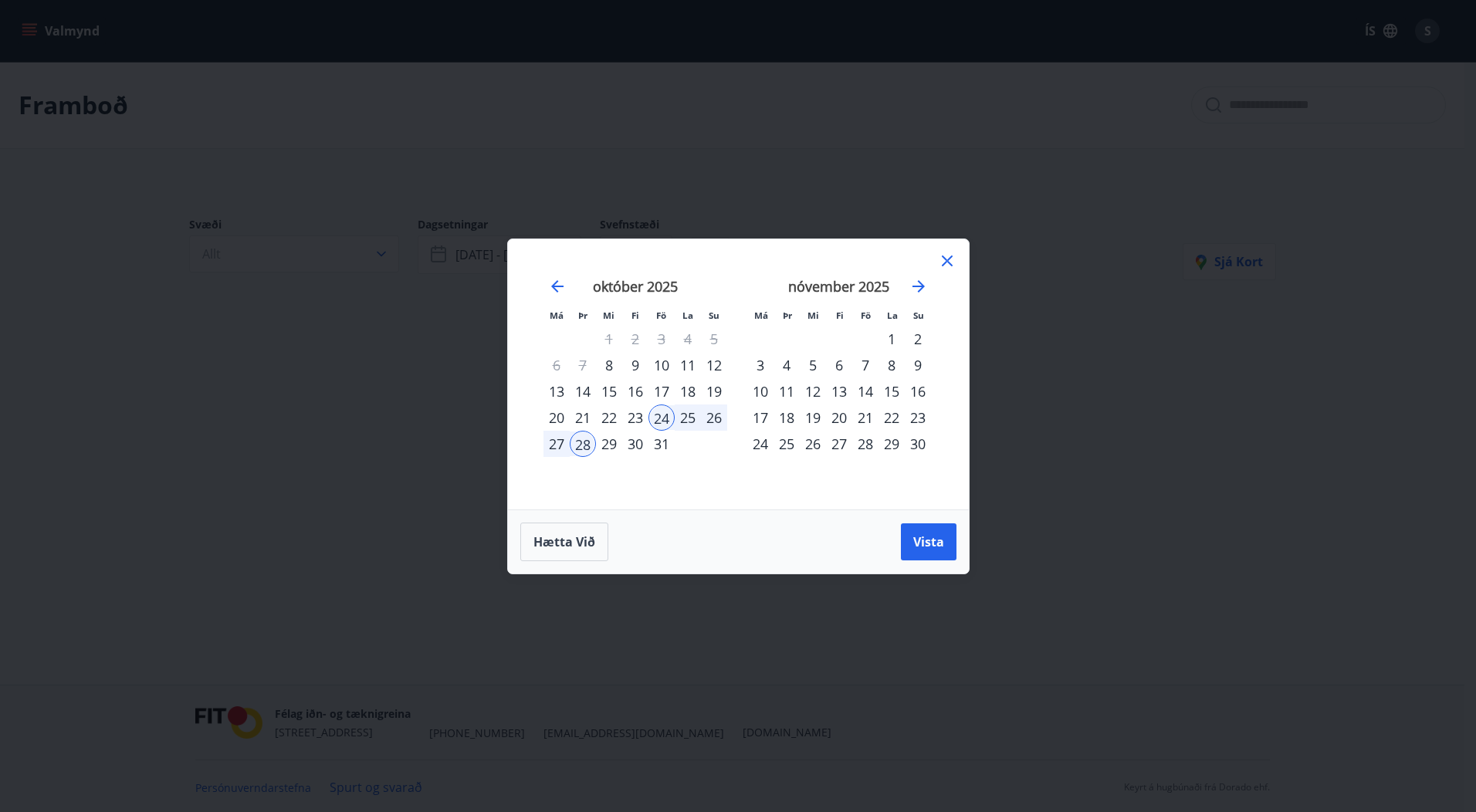
click at [635, 420] on div "23" at bounding box center [635, 417] width 26 height 26
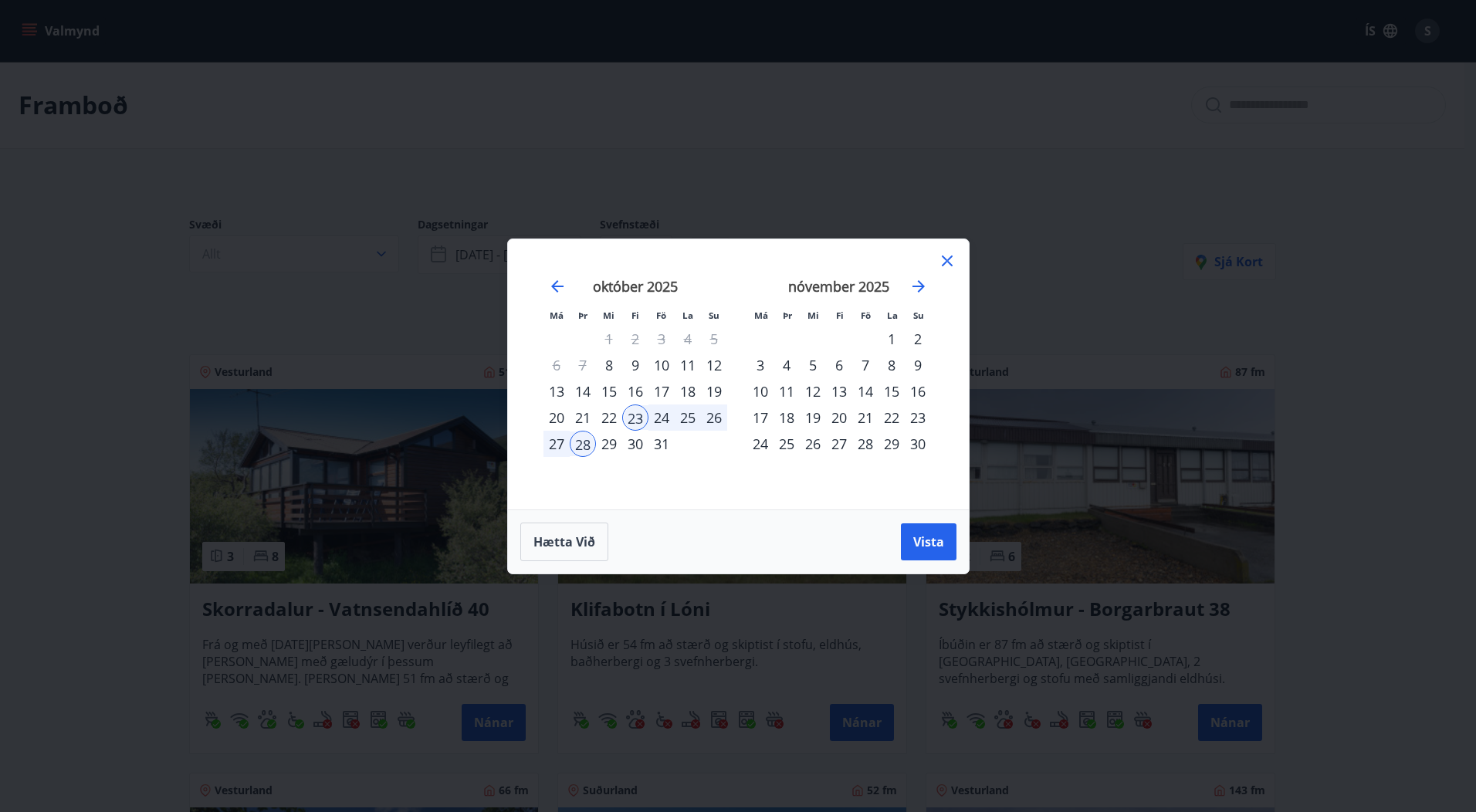
click at [661, 419] on div "24" at bounding box center [661, 417] width 26 height 26
click at [653, 419] on div "24" at bounding box center [661, 417] width 26 height 26
click at [580, 443] on div "28" at bounding box center [582, 444] width 26 height 26
click at [911, 552] on button "Vista" at bounding box center [928, 542] width 56 height 37
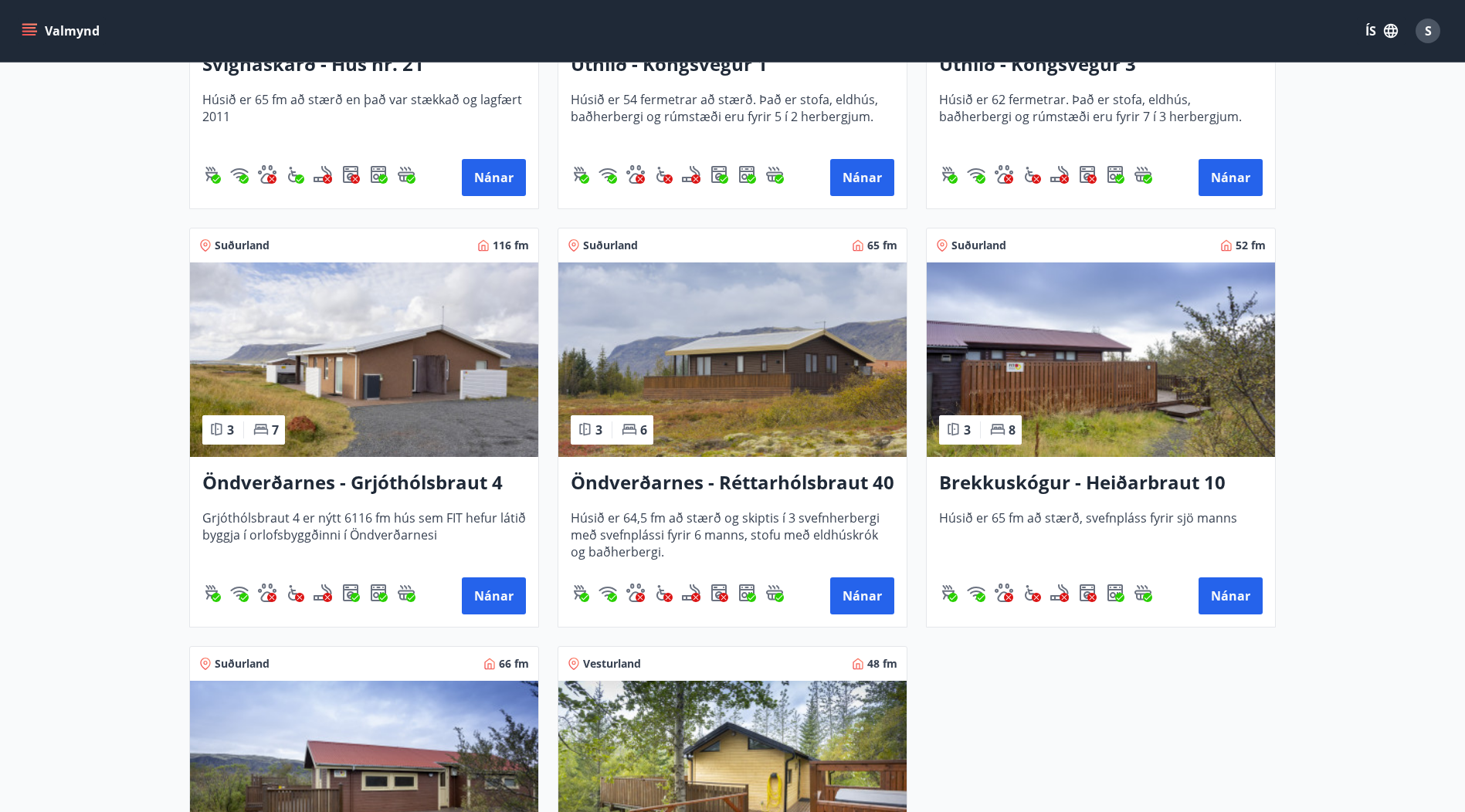
scroll to position [1357, 0]
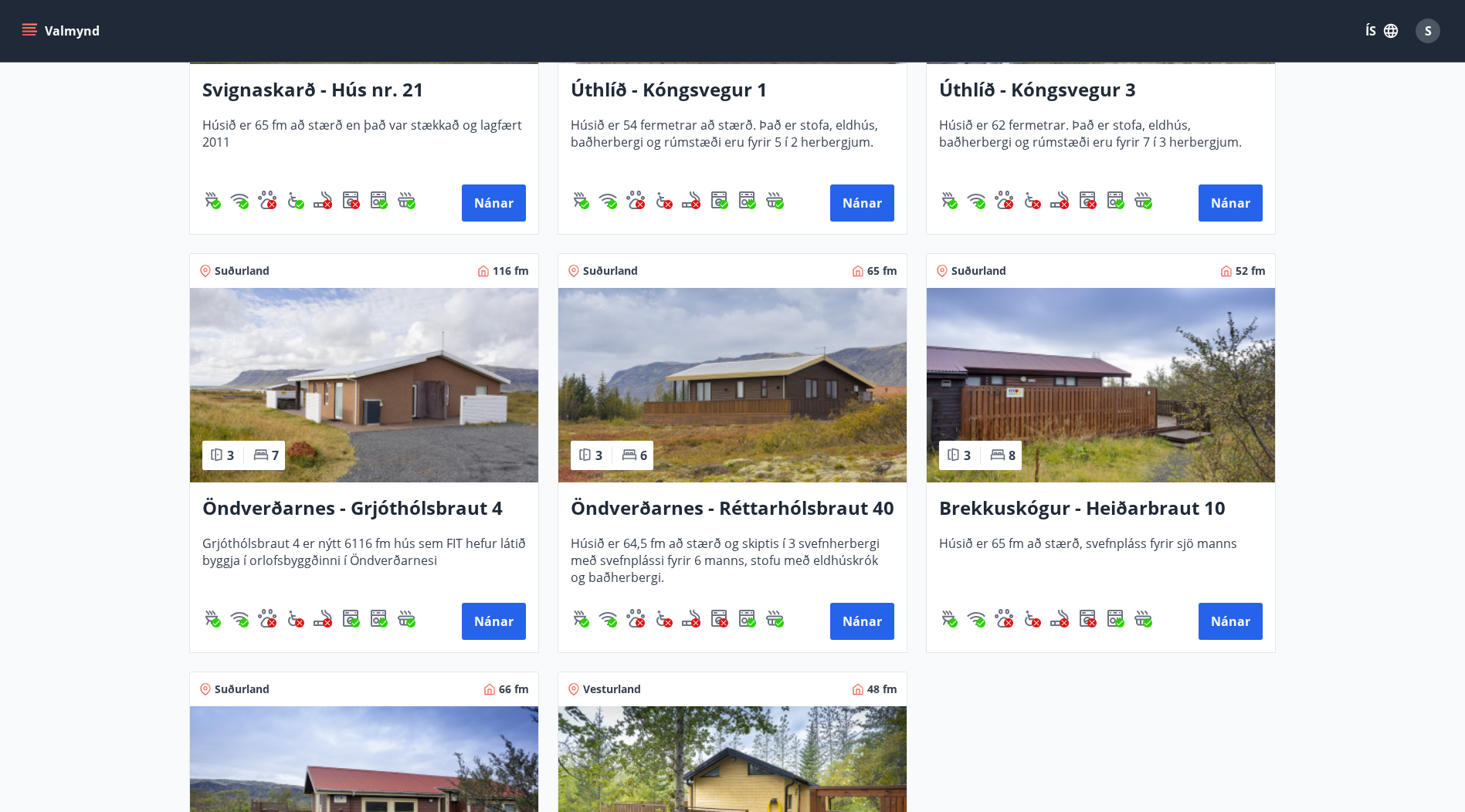
click at [809, 517] on h3 "Öndverðarnes - Réttarhólsbraut 40" at bounding box center [732, 508] width 324 height 27
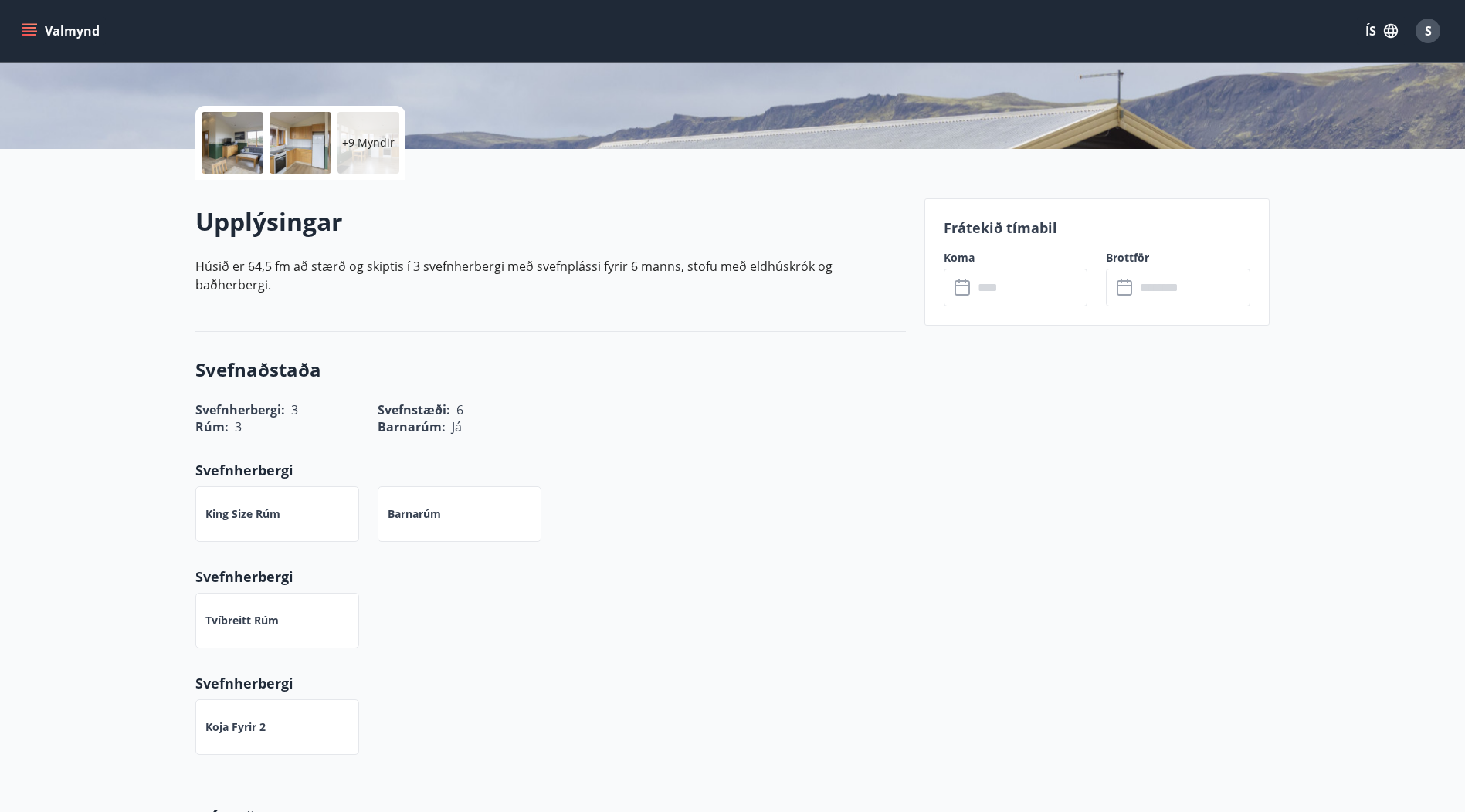
scroll to position [309, 0]
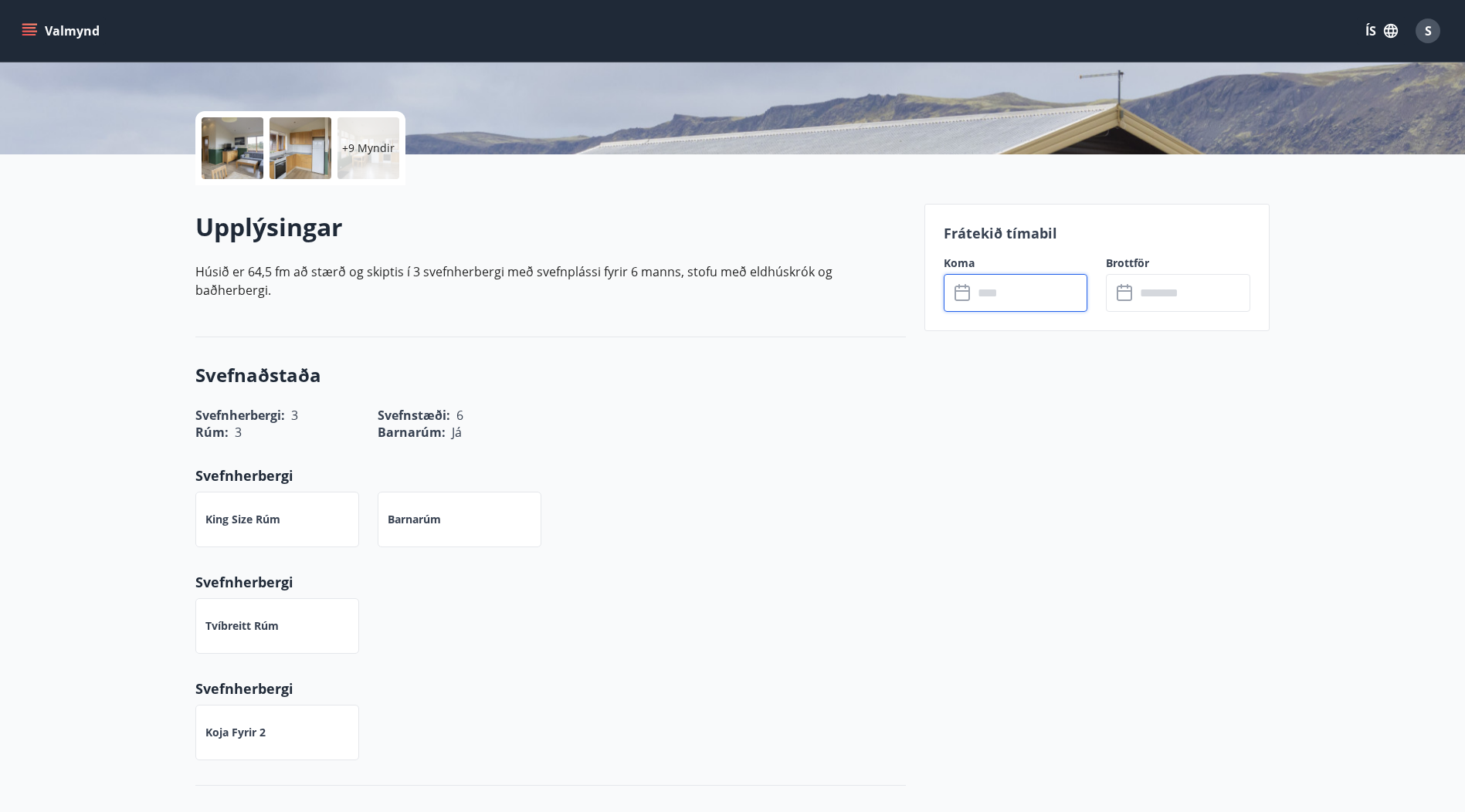
click at [986, 289] on input "text" at bounding box center [1031, 293] width 115 height 38
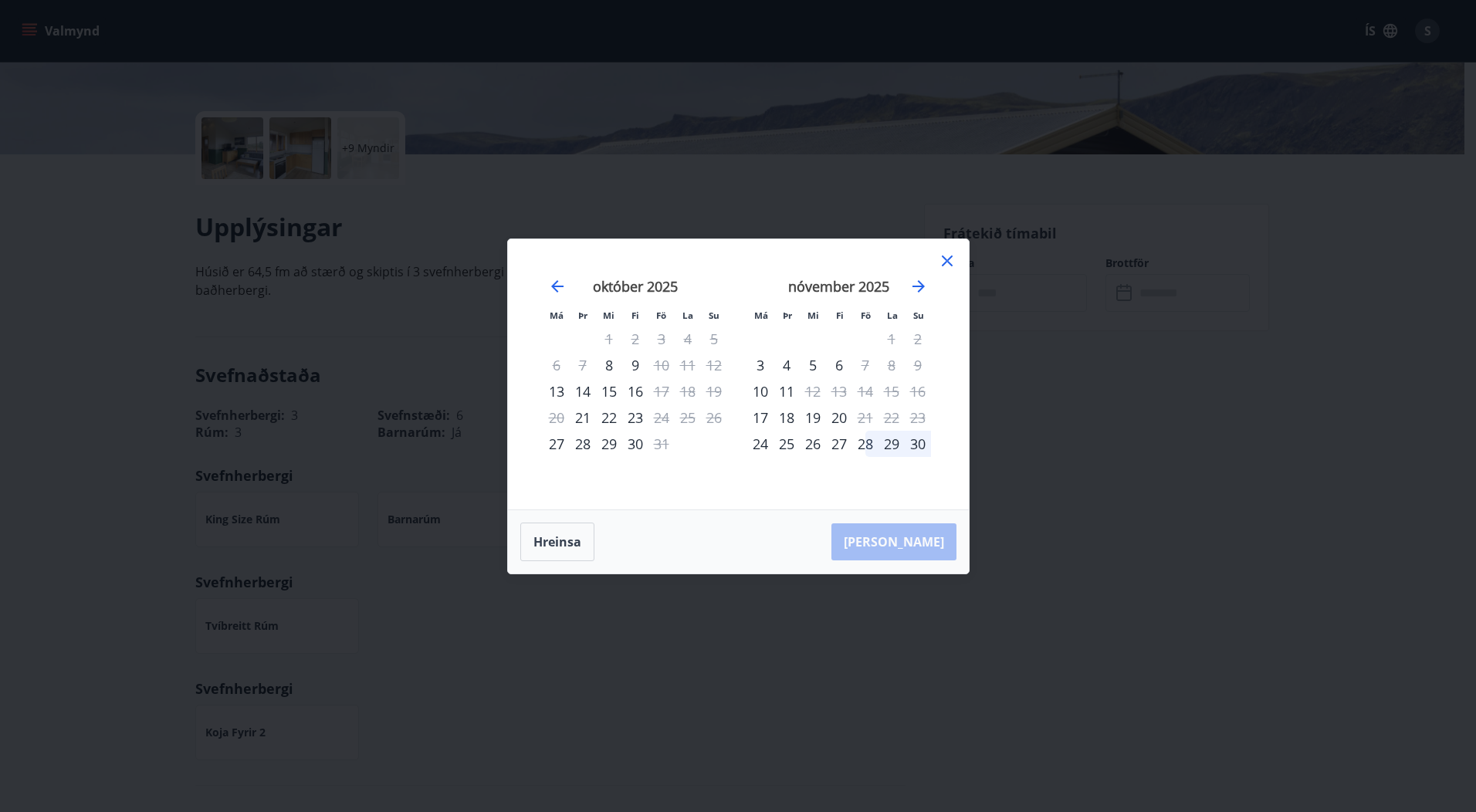
click at [950, 259] on icon at bounding box center [948, 261] width 19 height 19
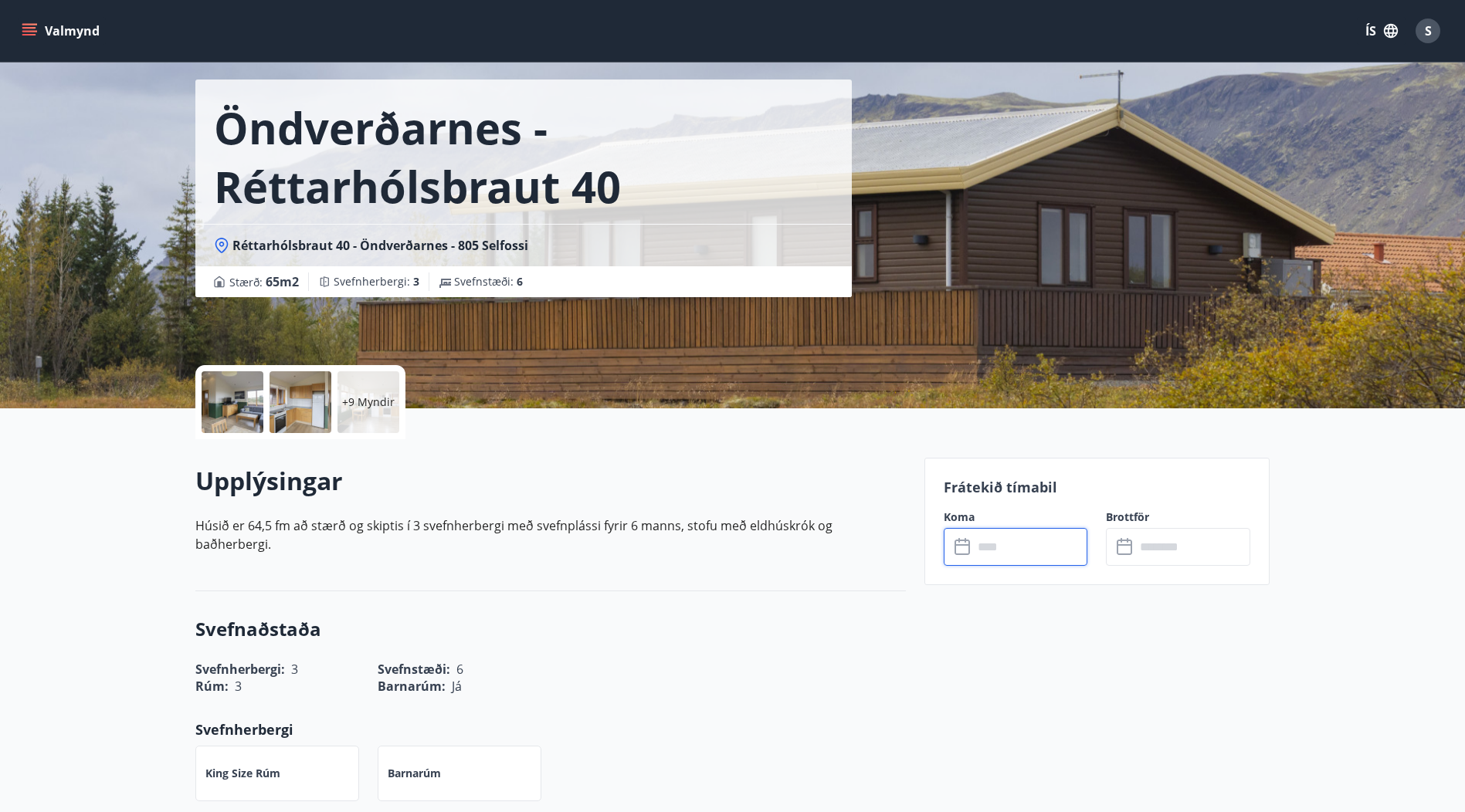
scroll to position [0, 0]
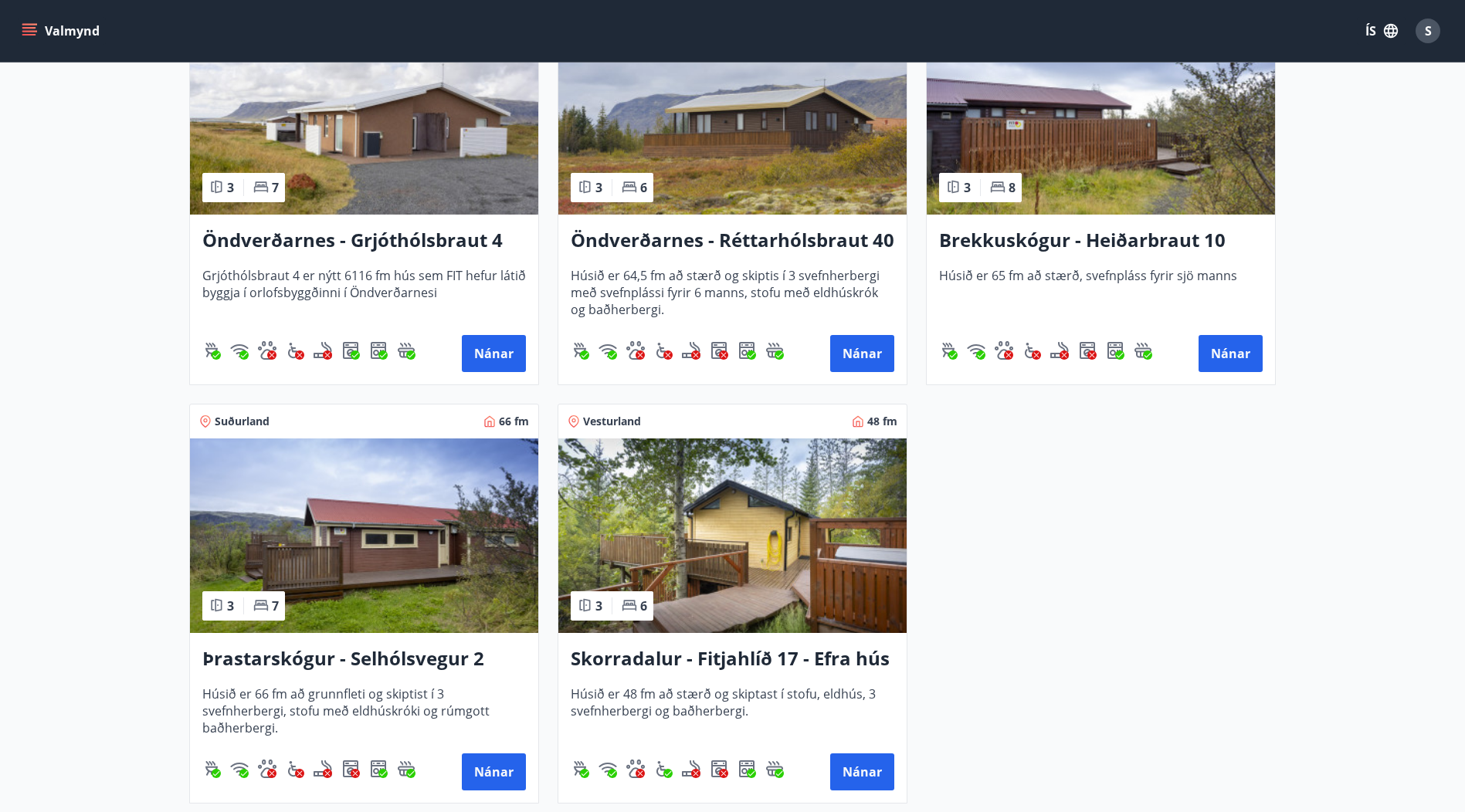
scroll to position [1698, 0]
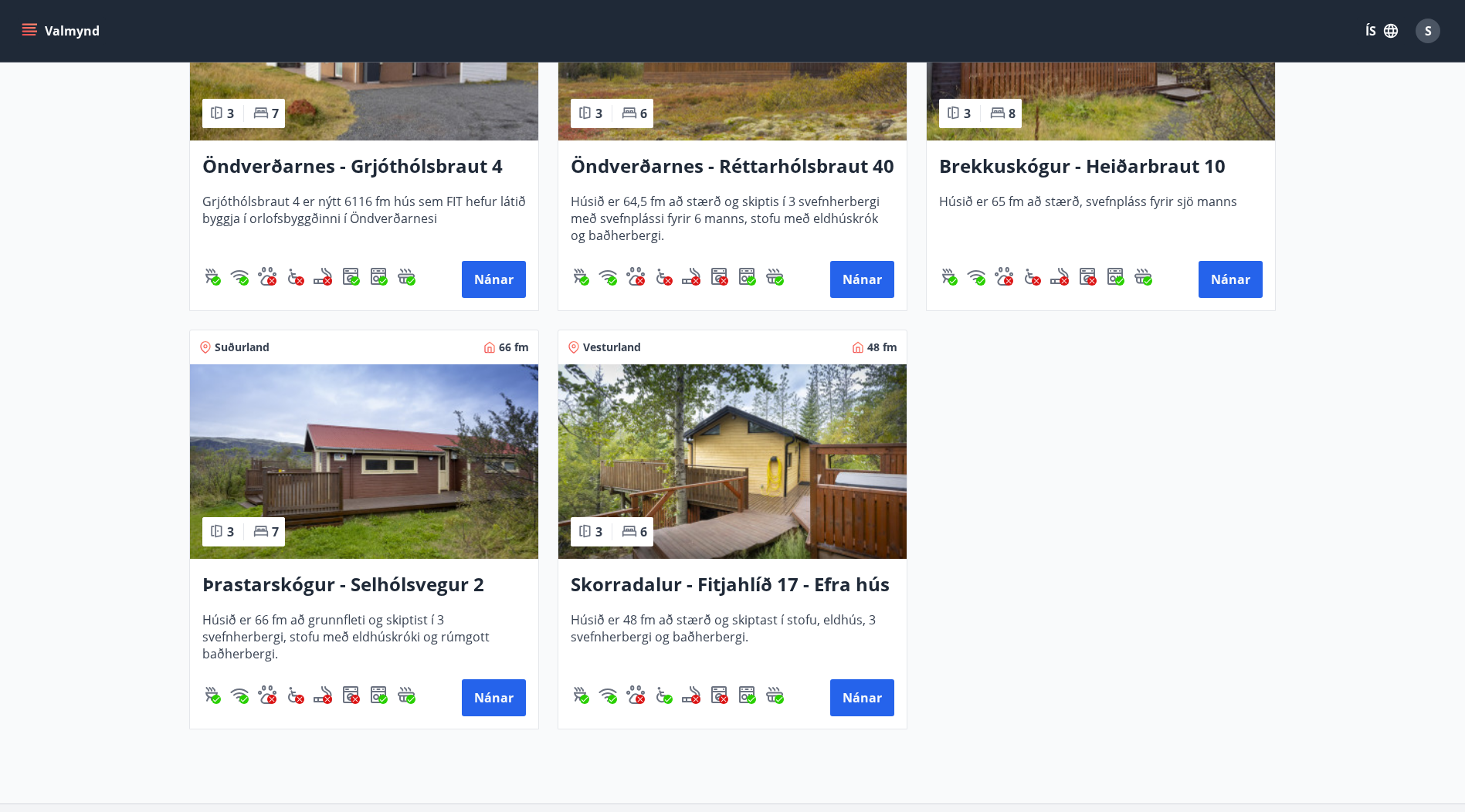
click at [450, 581] on h3 "Þrastarskógur - Selhólsvegur 2" at bounding box center [364, 585] width 324 height 27
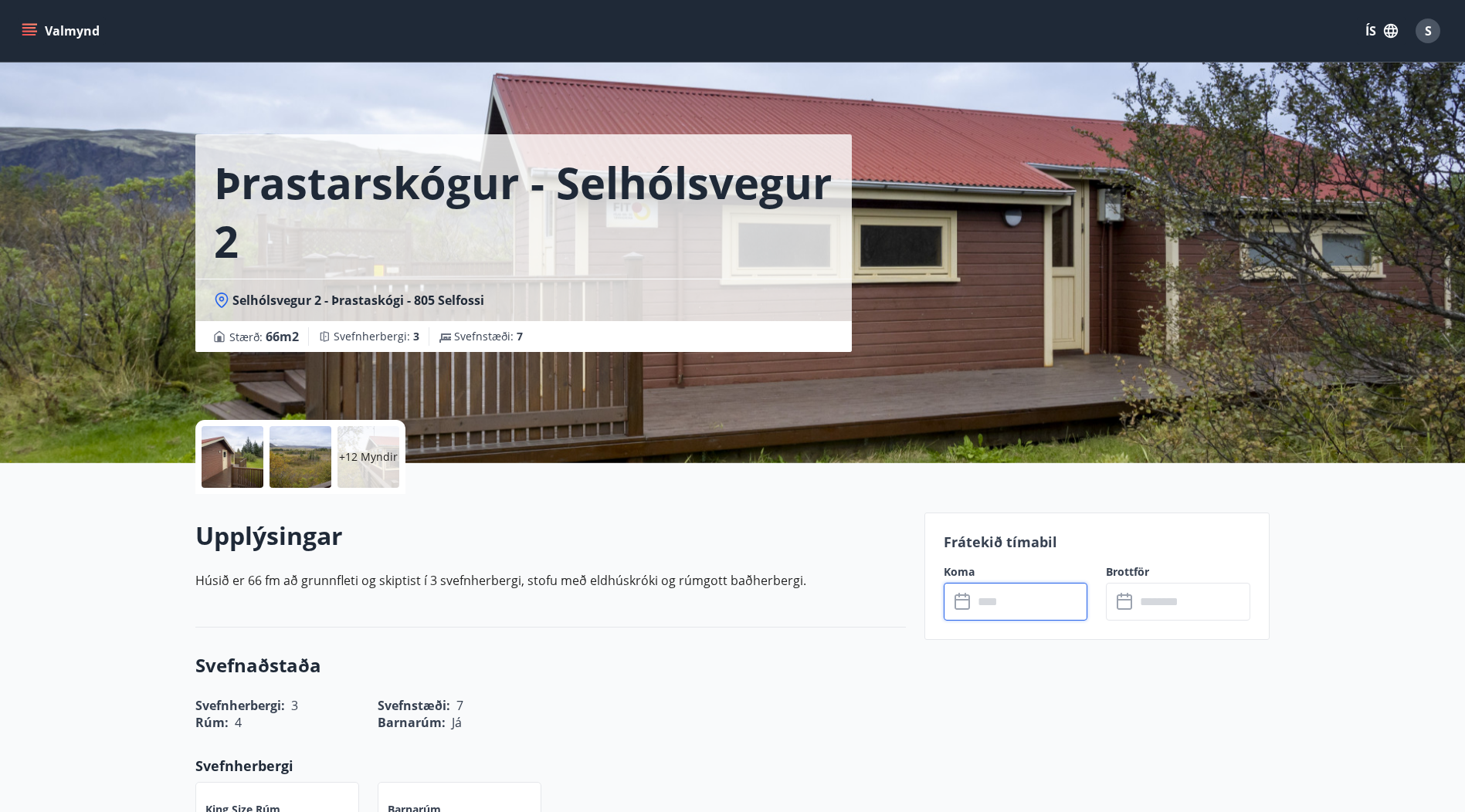
click at [980, 593] on input "text" at bounding box center [1031, 602] width 115 height 38
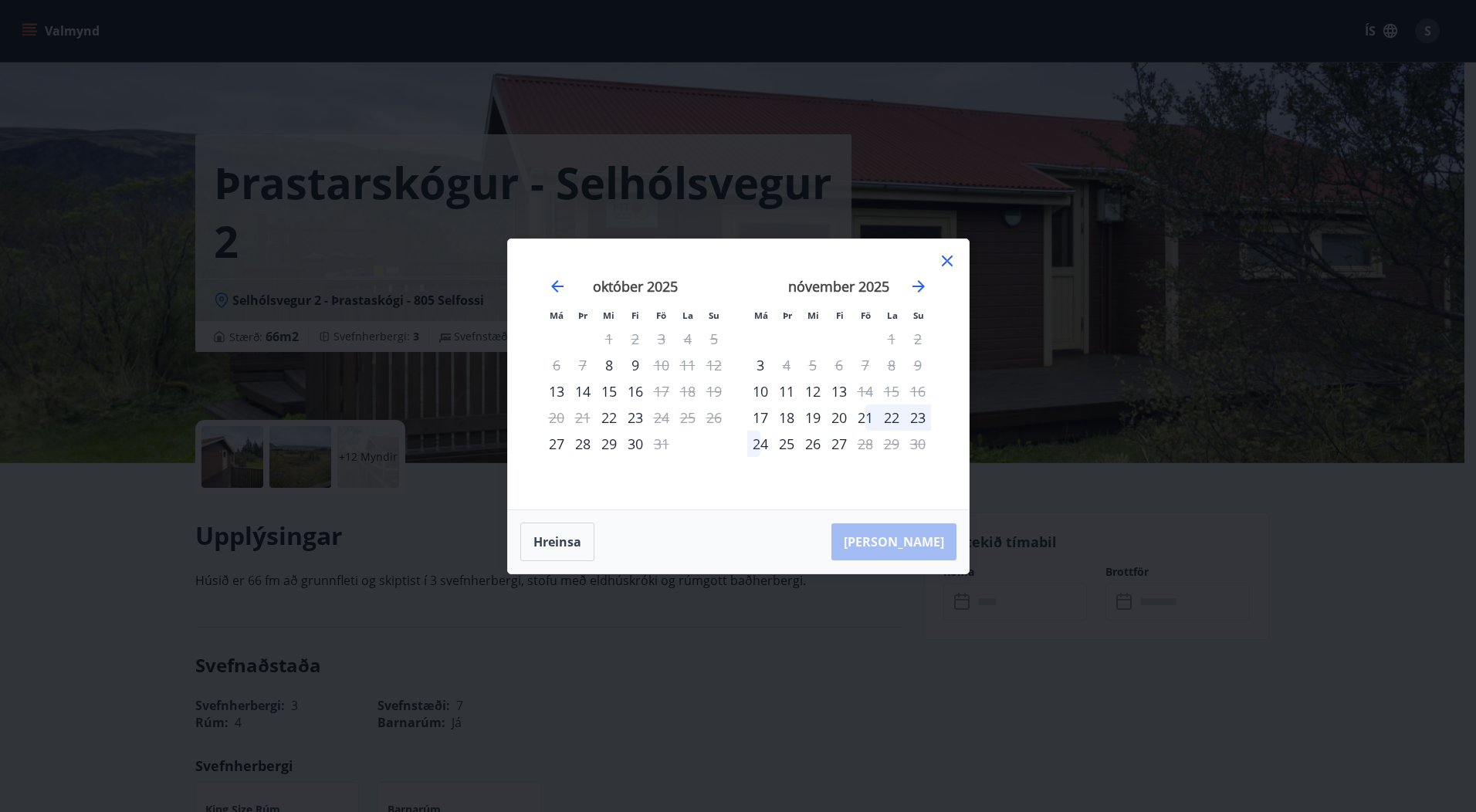
click at [944, 261] on icon at bounding box center [948, 261] width 19 height 19
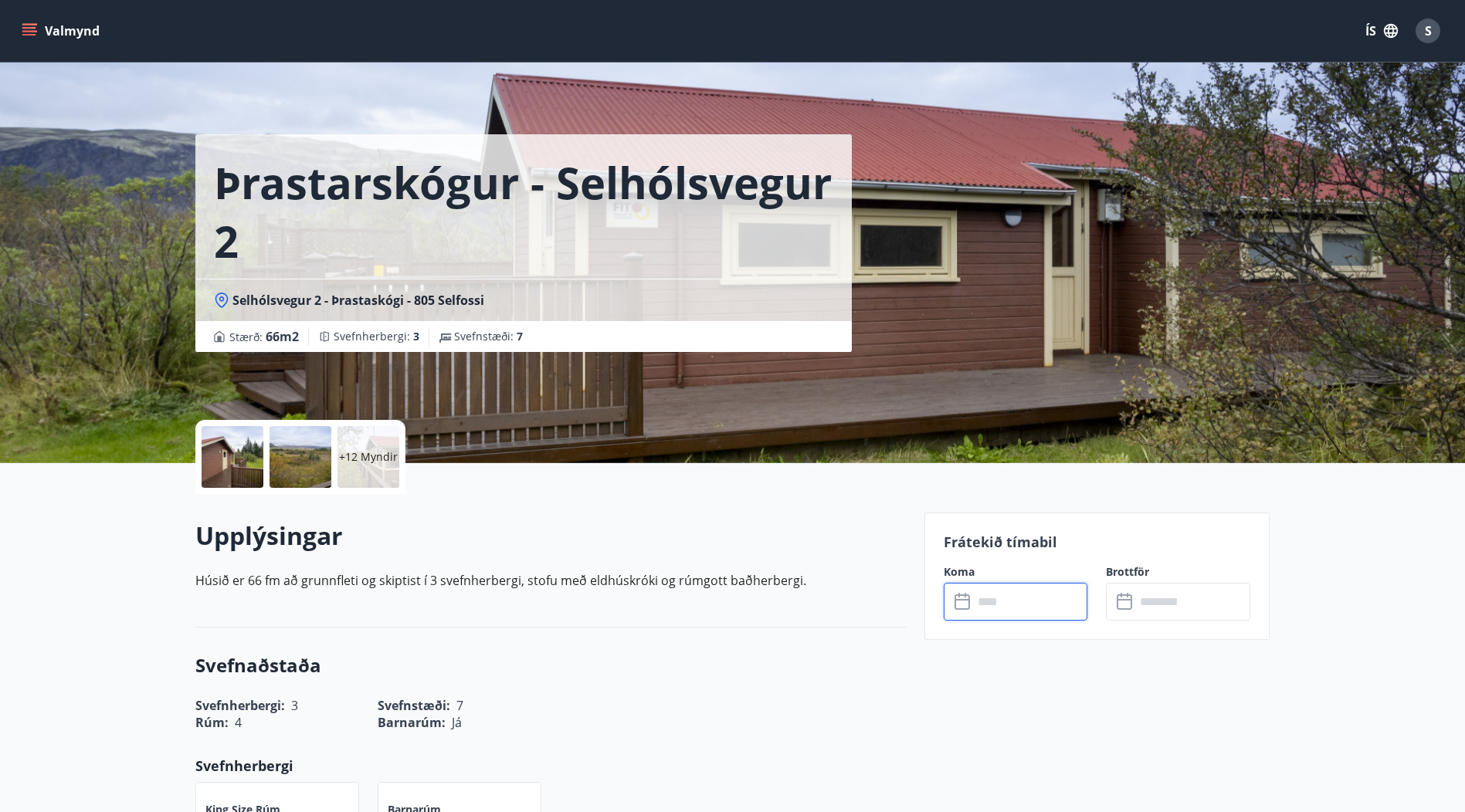
click at [245, 465] on div at bounding box center [232, 457] width 62 height 62
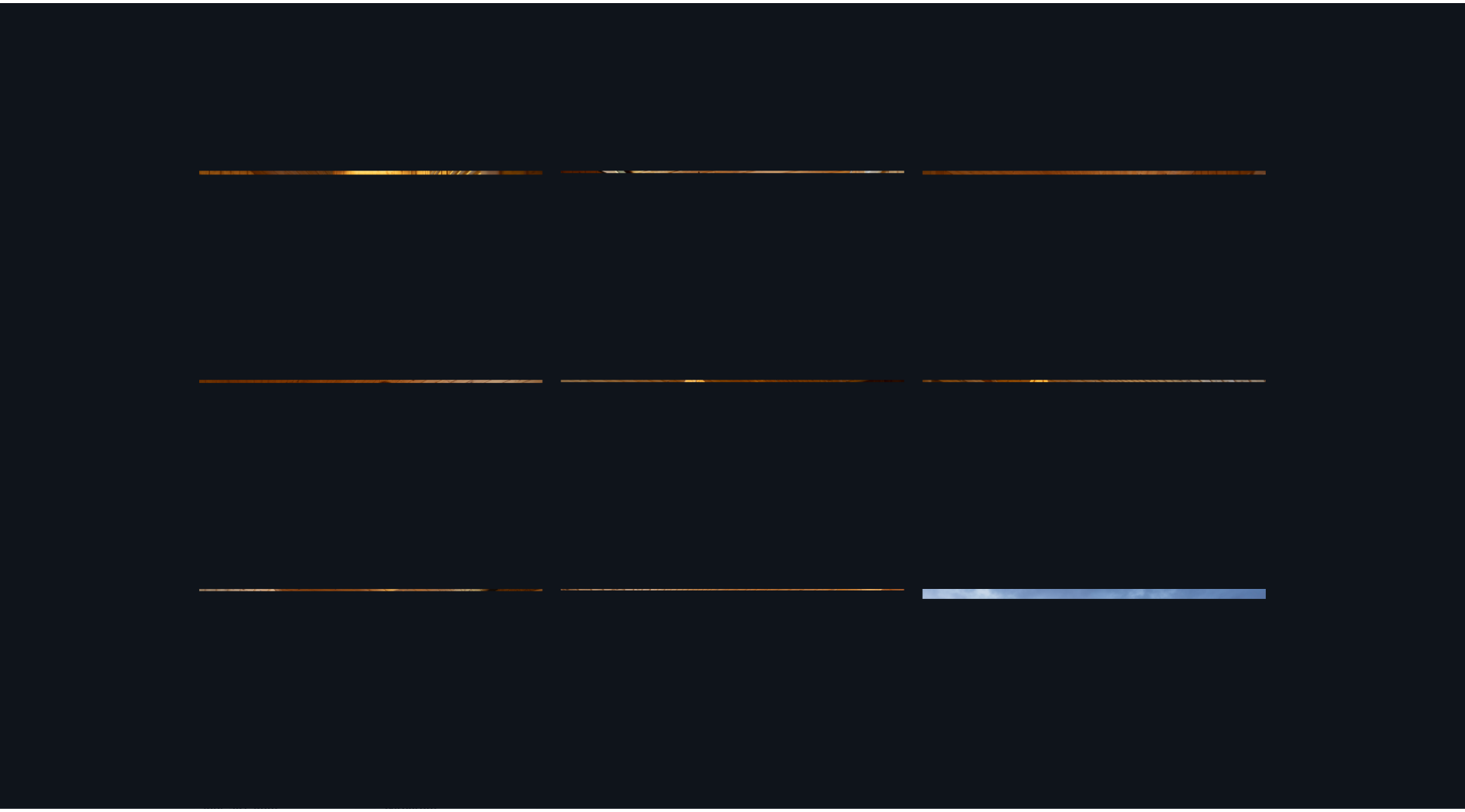
scroll to position [164, 0]
